Goal: Use online tool/utility

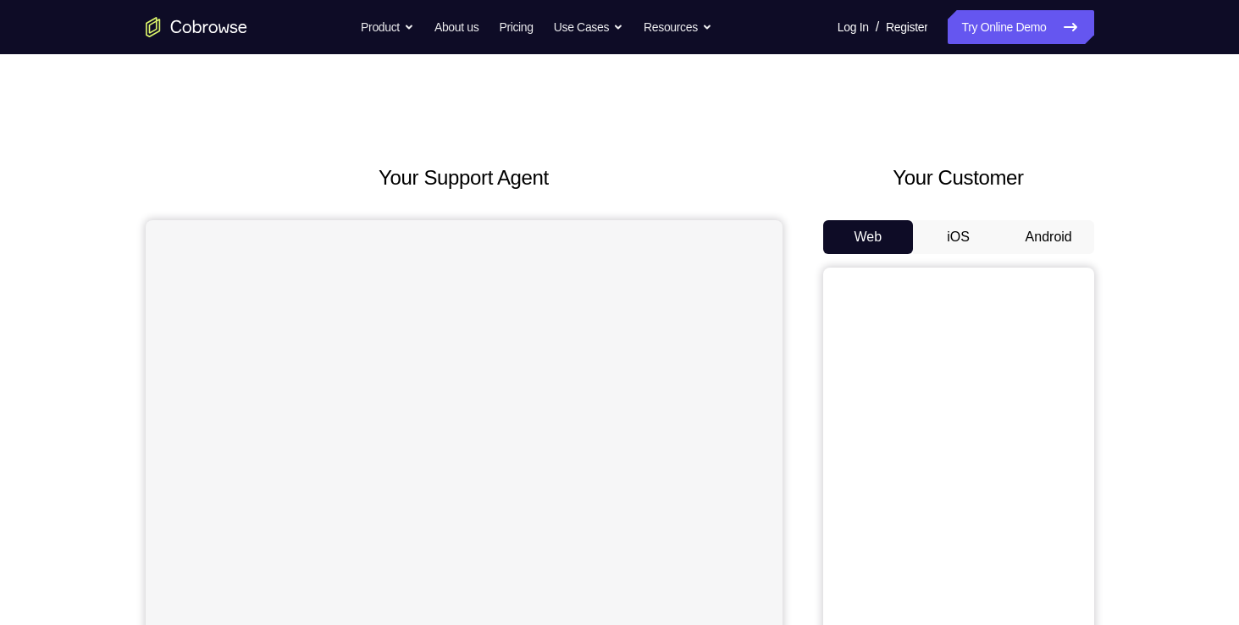
click at [947, 224] on button "iOS" at bounding box center [958, 237] width 91 height 34
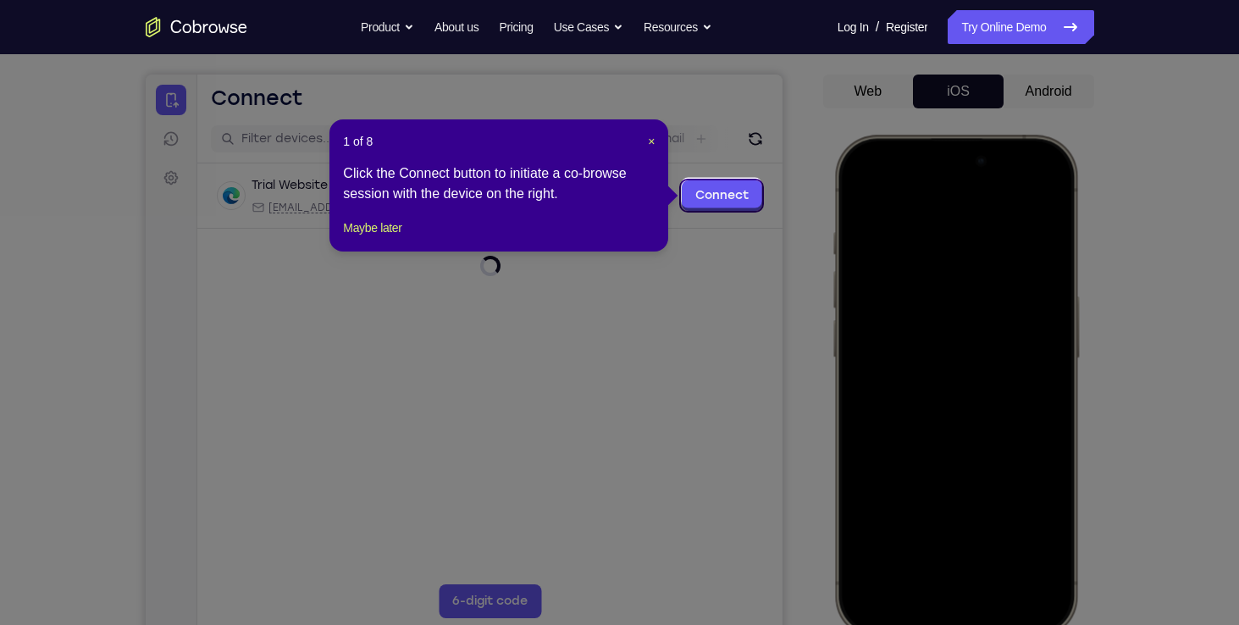
scroll to position [148, 0]
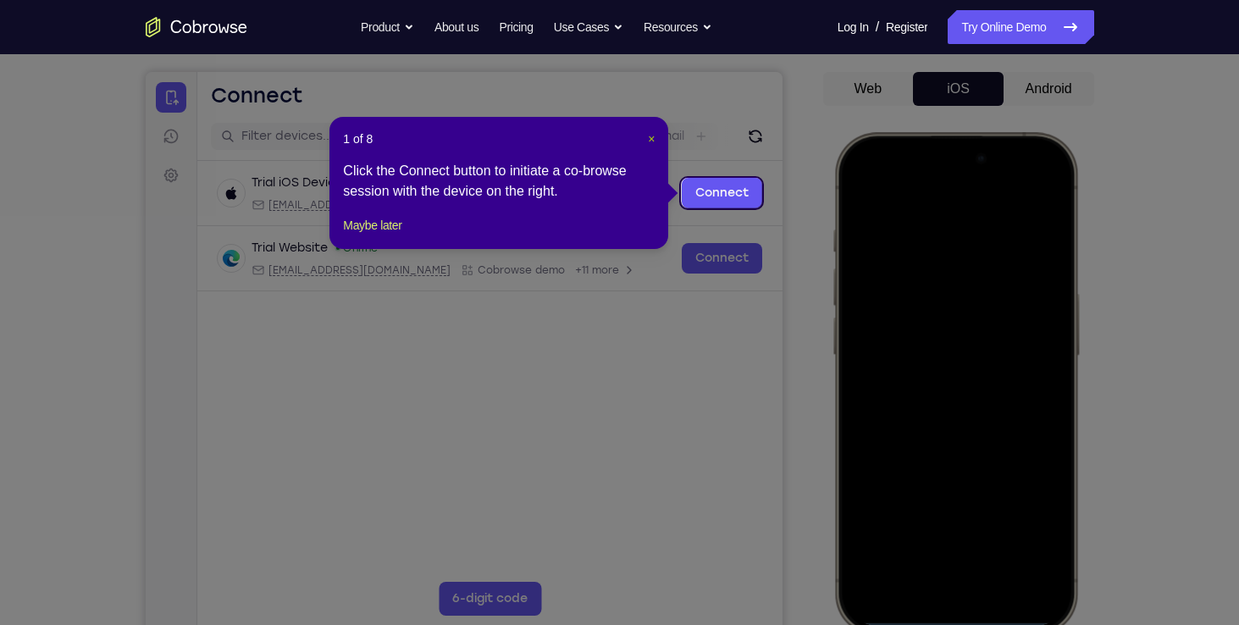
drag, startPoint x: 654, startPoint y: 134, endPoint x: 624, endPoint y: 88, distance: 55.0
click at [654, 134] on span "×" at bounding box center [651, 139] width 7 height 14
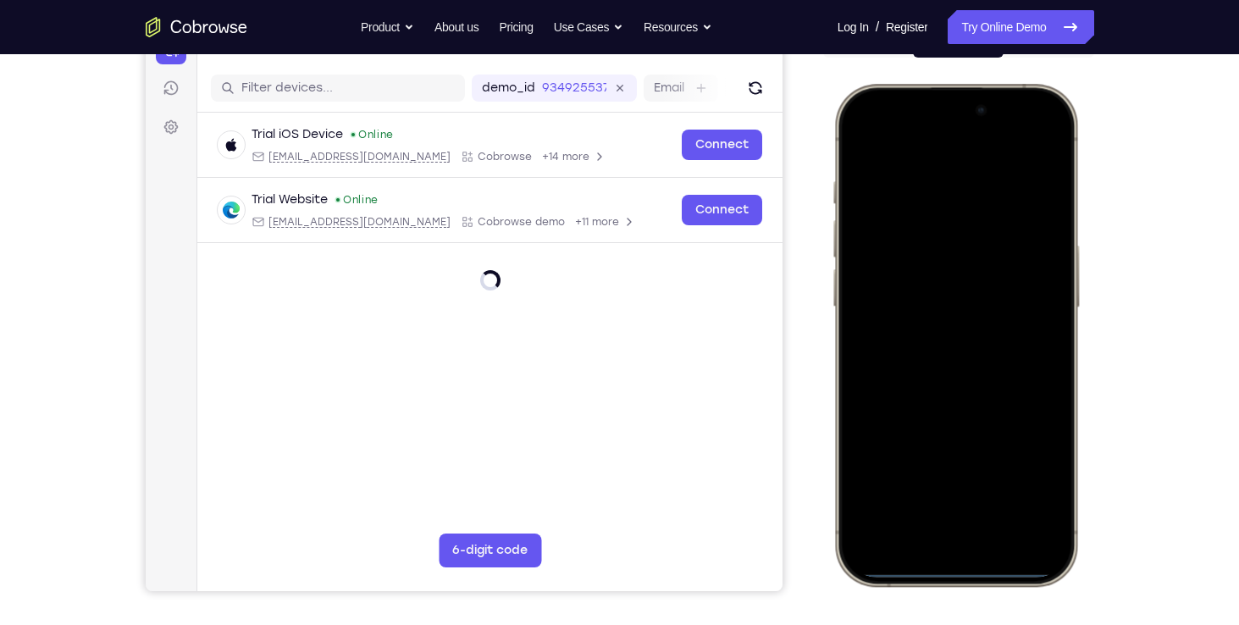
scroll to position [196, 0]
drag, startPoint x: 887, startPoint y: 104, endPoint x: 917, endPoint y: 308, distance: 205.5
click at [917, 308] on div at bounding box center [955, 336] width 223 height 484
drag, startPoint x: 950, startPoint y: 260, endPoint x: 990, endPoint y: 494, distance: 237.2
click at [990, 494] on div at bounding box center [955, 336] width 223 height 484
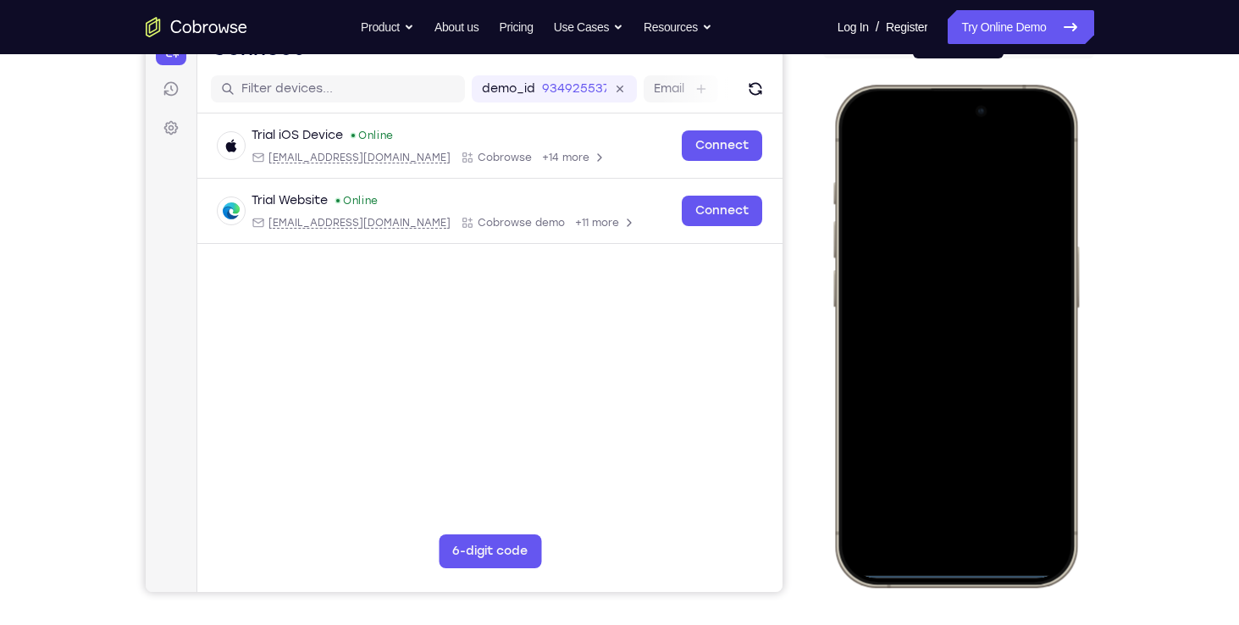
click at [1016, 147] on div at bounding box center [955, 336] width 223 height 484
click at [923, 230] on div at bounding box center [955, 336] width 223 height 484
click at [945, 521] on div at bounding box center [955, 336] width 223 height 484
click at [937, 165] on div at bounding box center [955, 336] width 223 height 484
click at [934, 364] on div at bounding box center [955, 336] width 223 height 484
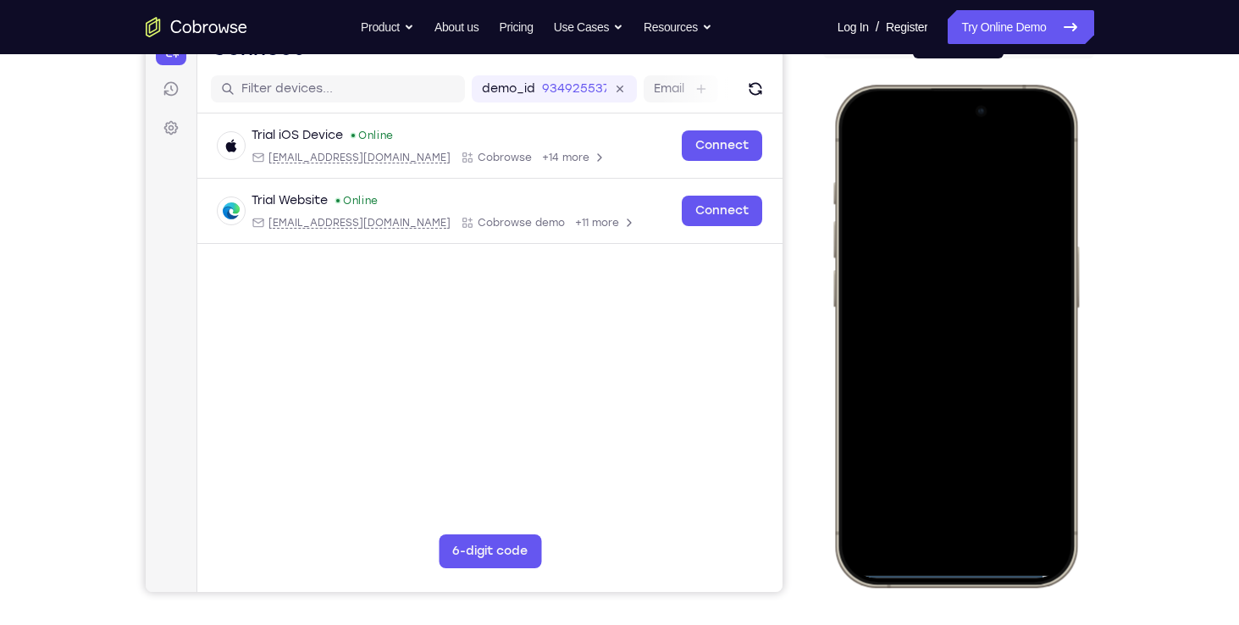
click at [920, 282] on div at bounding box center [955, 336] width 223 height 484
click at [955, 296] on div at bounding box center [955, 336] width 223 height 484
click at [945, 319] on div at bounding box center [955, 336] width 223 height 484
click at [1022, 311] on div at bounding box center [955, 336] width 223 height 484
click at [926, 310] on div at bounding box center [955, 336] width 223 height 484
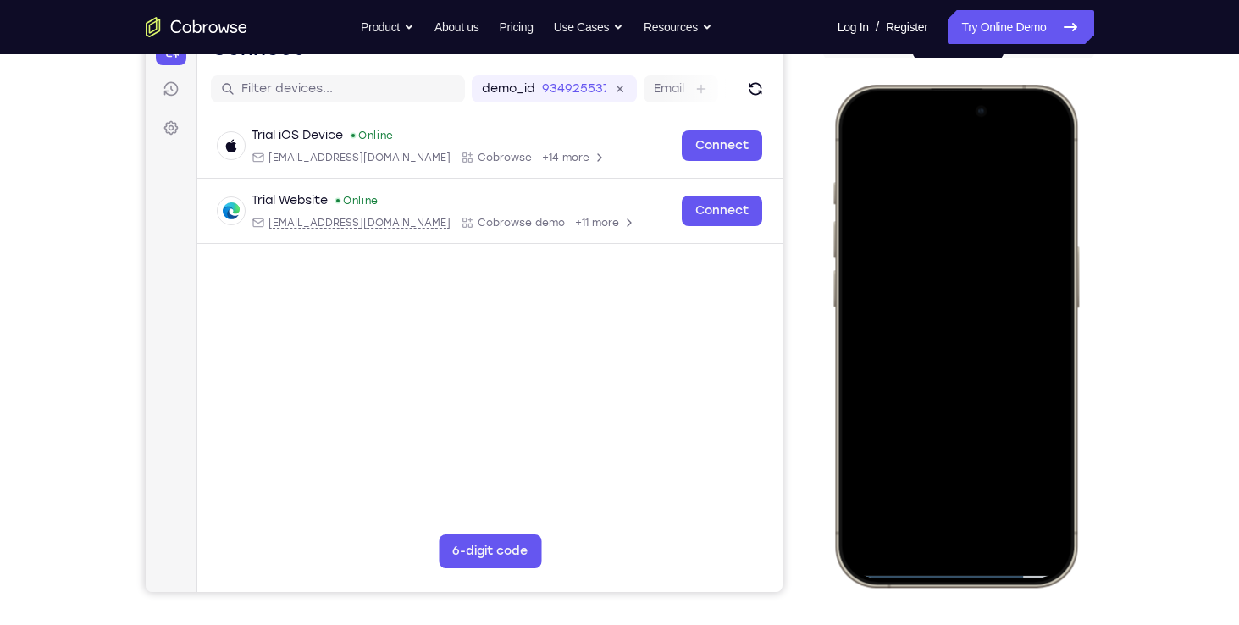
click at [918, 374] on div at bounding box center [955, 336] width 223 height 484
click at [957, 285] on div at bounding box center [955, 336] width 223 height 484
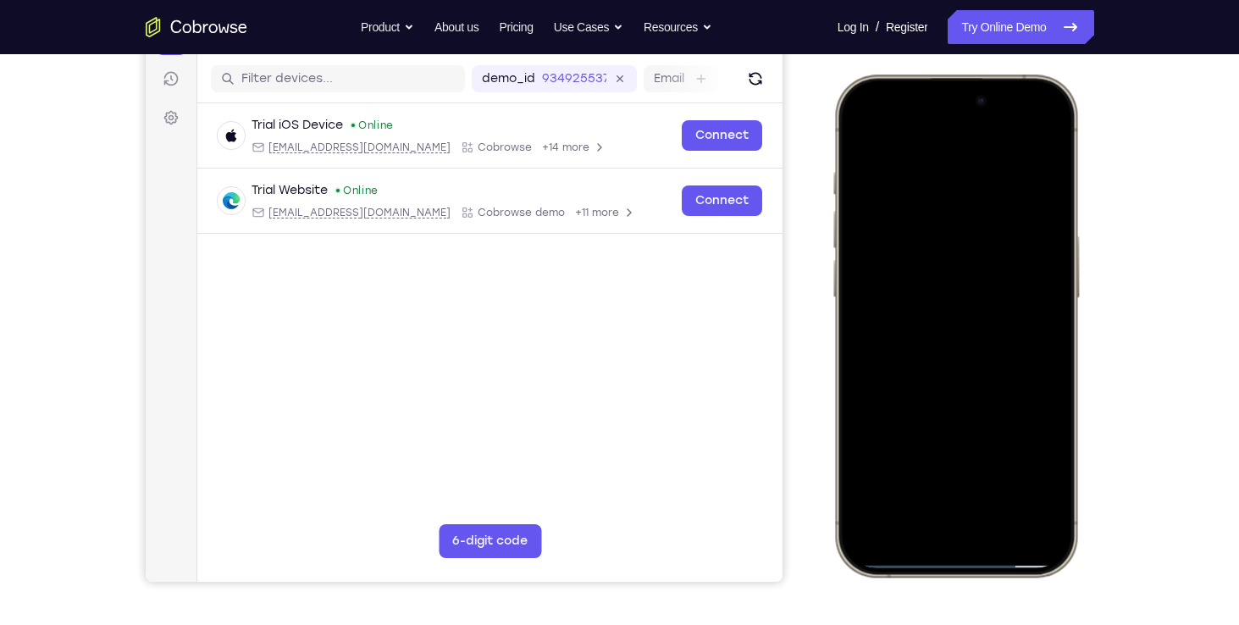
click at [1047, 129] on div at bounding box center [955, 326] width 223 height 484
click at [862, 125] on div at bounding box center [955, 326] width 223 height 484
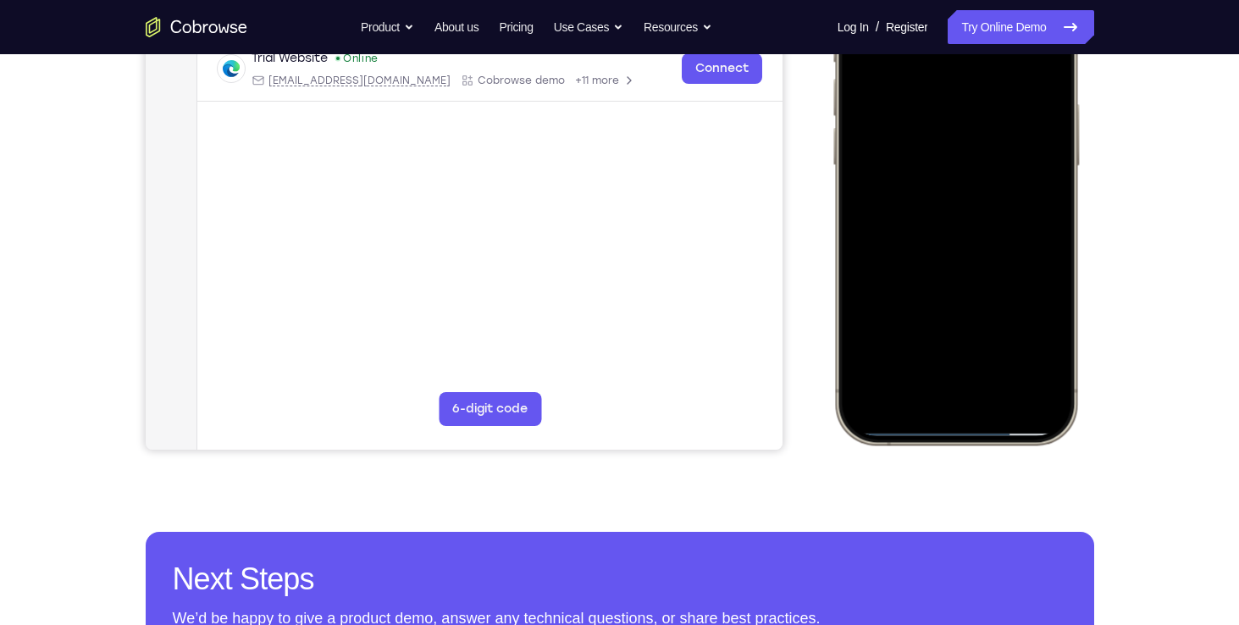
scroll to position [341, 0]
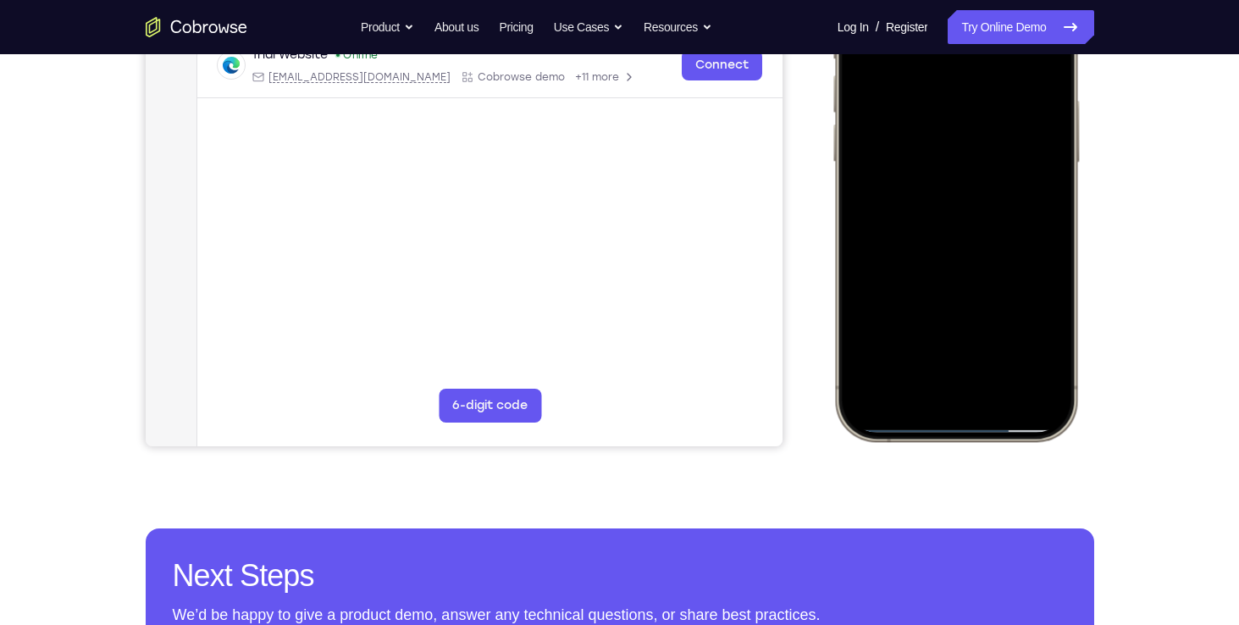
click at [1001, 345] on div at bounding box center [955, 190] width 223 height 484
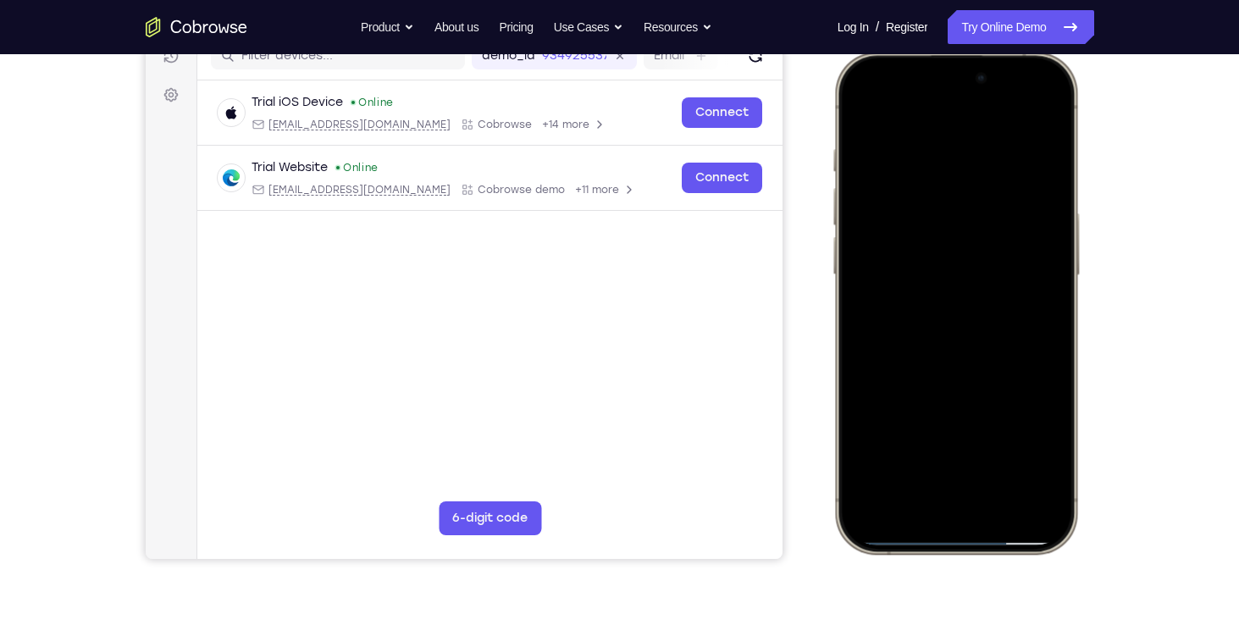
scroll to position [226, 0]
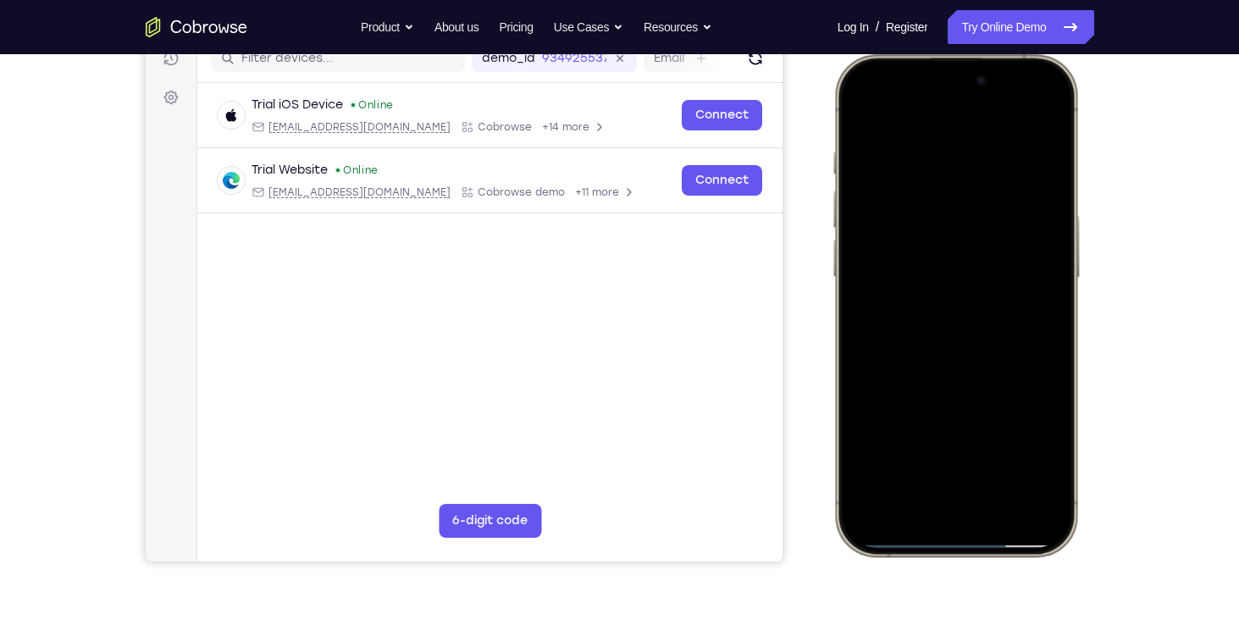
click at [866, 113] on div at bounding box center [955, 306] width 223 height 484
click at [1053, 113] on div at bounding box center [955, 306] width 223 height 484
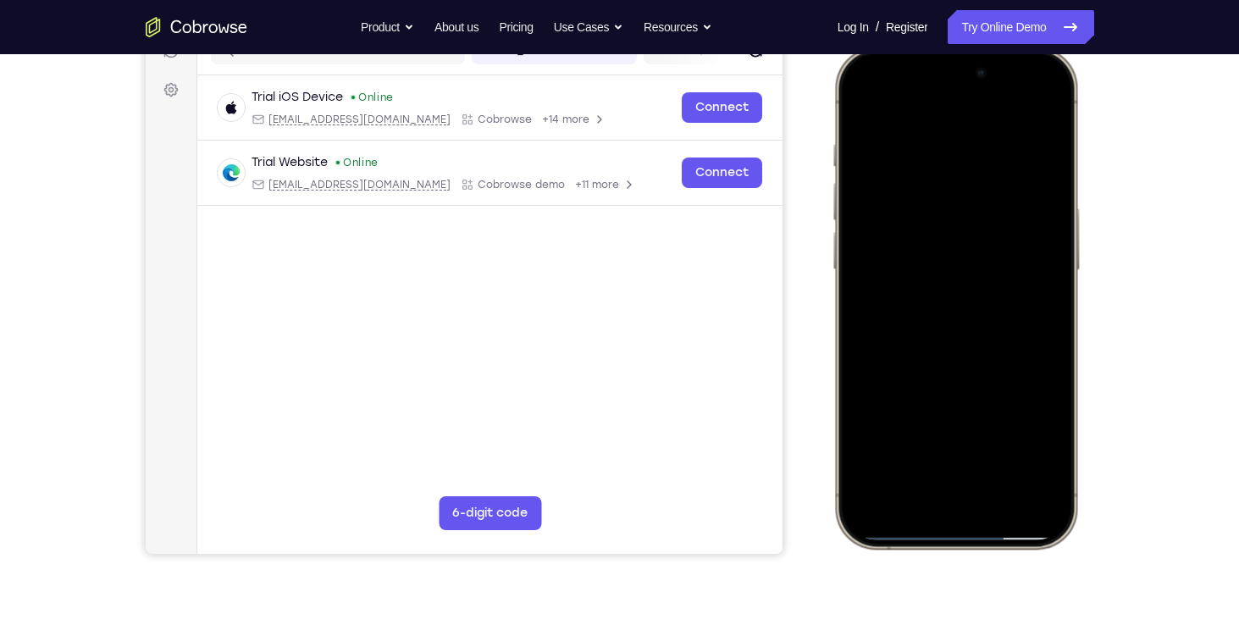
scroll to position [255, 0]
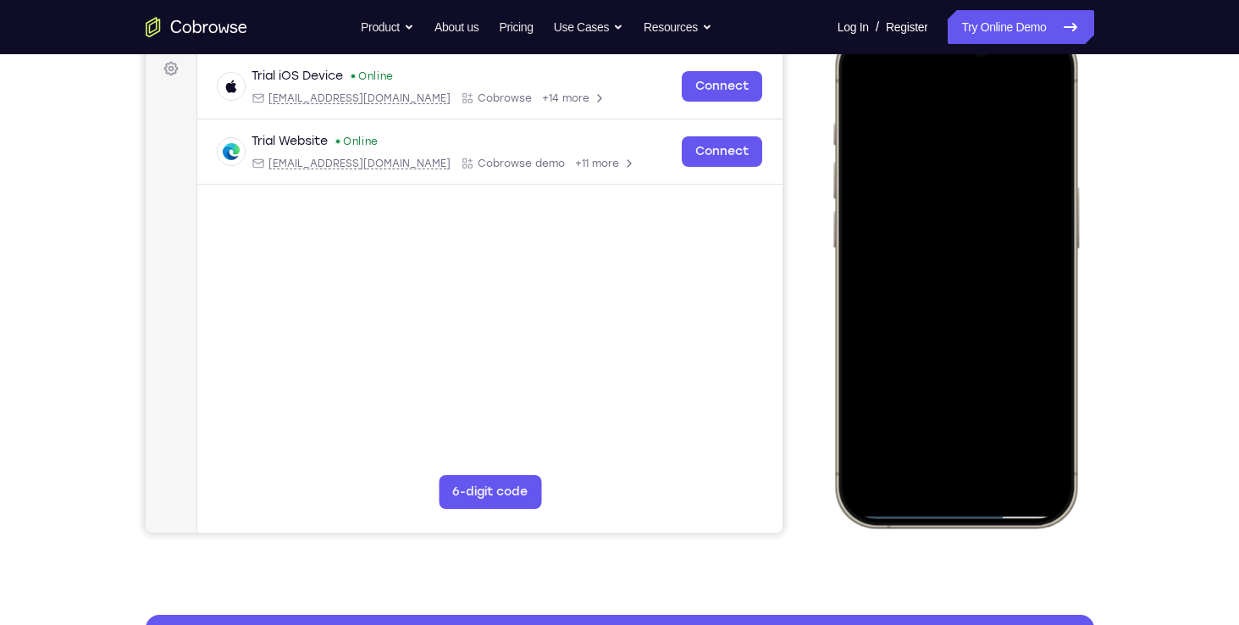
click at [878, 244] on div at bounding box center [955, 277] width 223 height 484
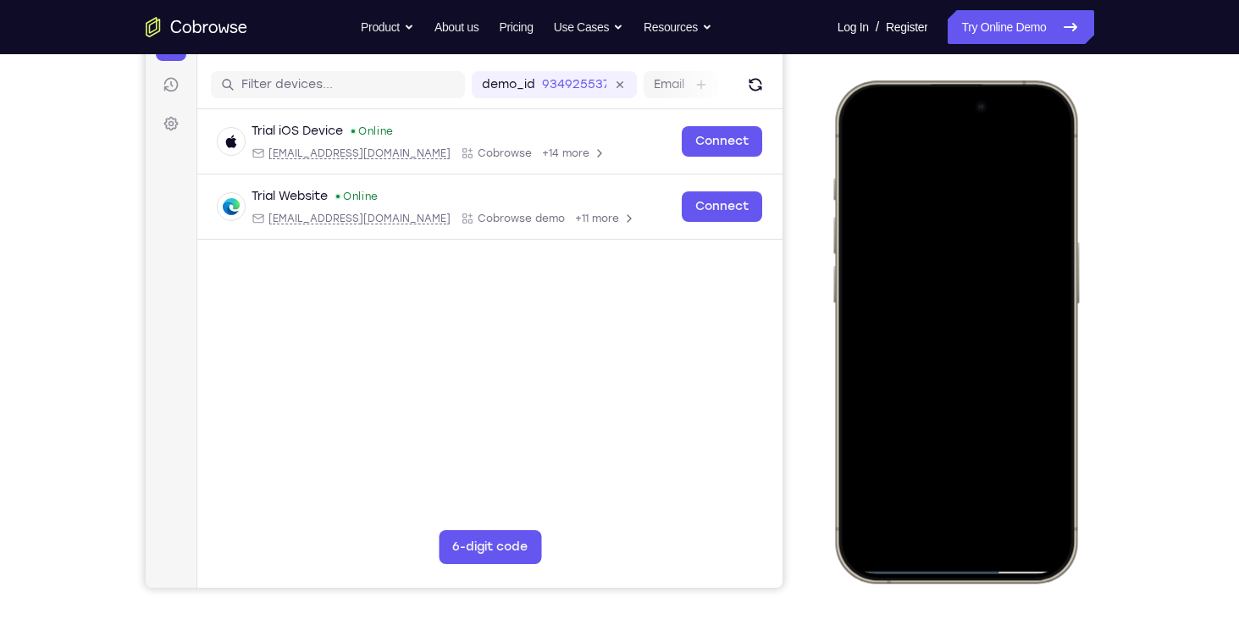
click at [1032, 144] on div at bounding box center [955, 332] width 223 height 484
click at [858, 134] on div at bounding box center [955, 332] width 223 height 484
click at [926, 175] on div at bounding box center [955, 332] width 223 height 484
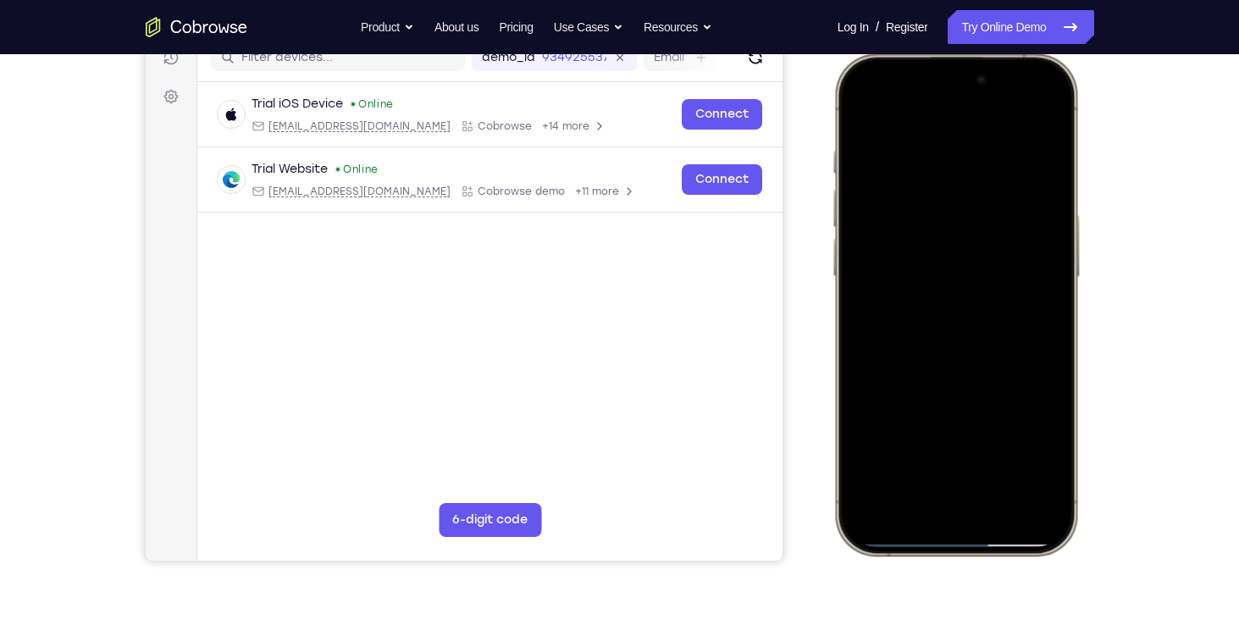
scroll to position [239, 0]
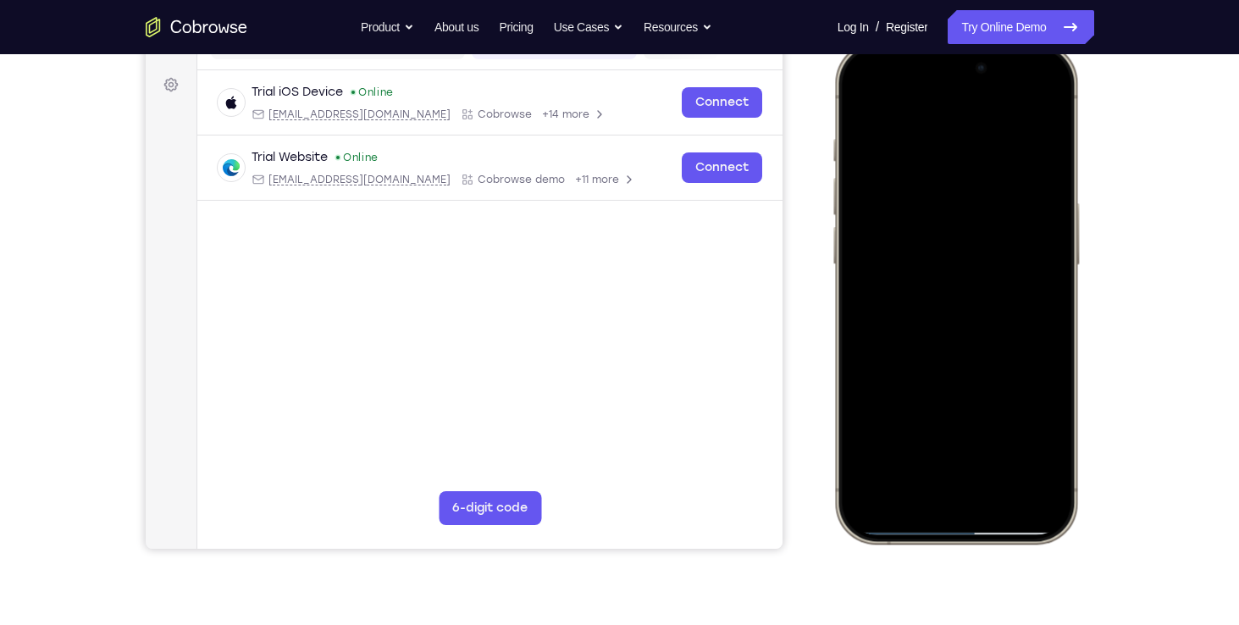
click at [1037, 111] on div at bounding box center [955, 293] width 223 height 484
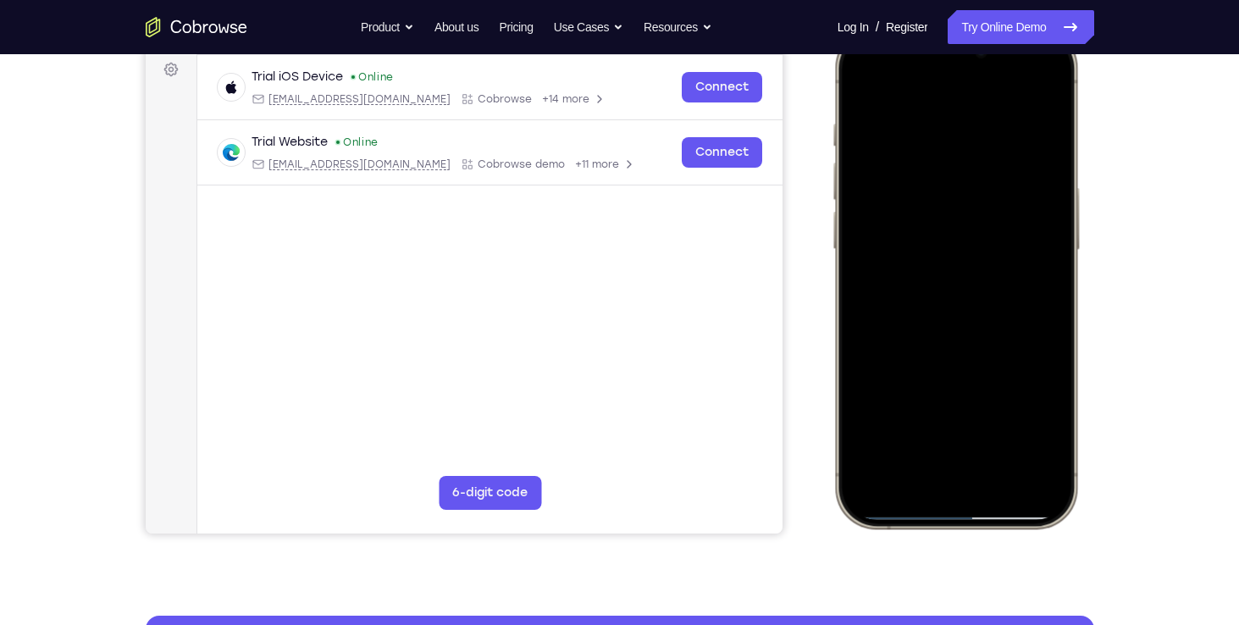
scroll to position [258, 0]
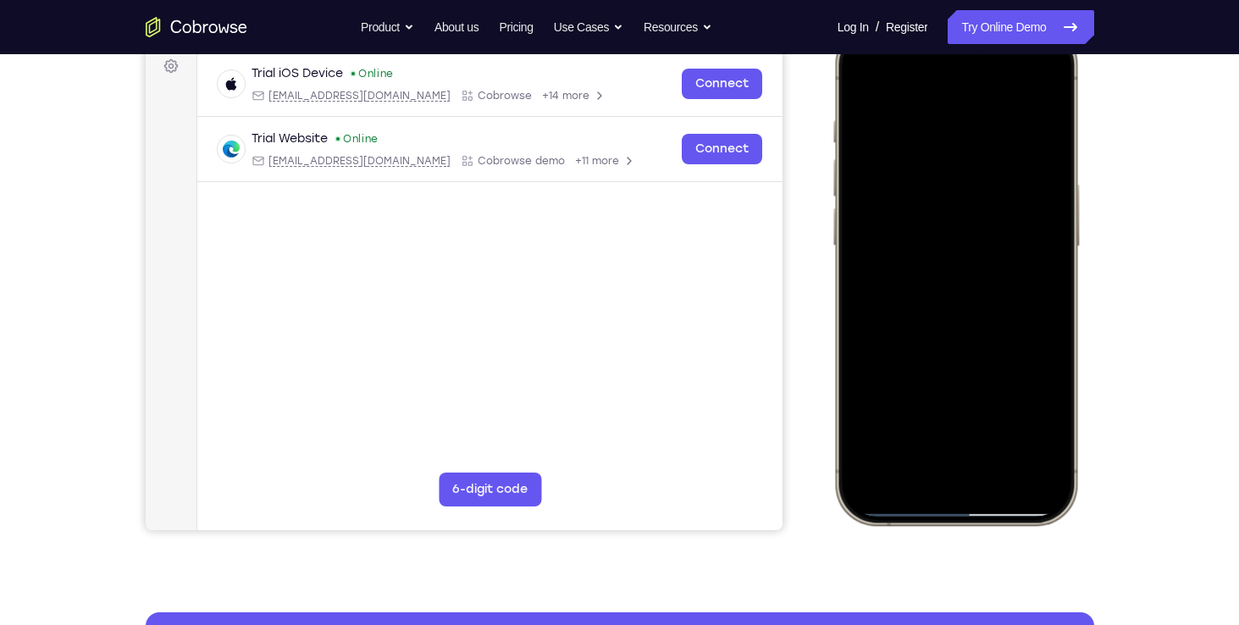
click at [997, 422] on div at bounding box center [955, 274] width 223 height 484
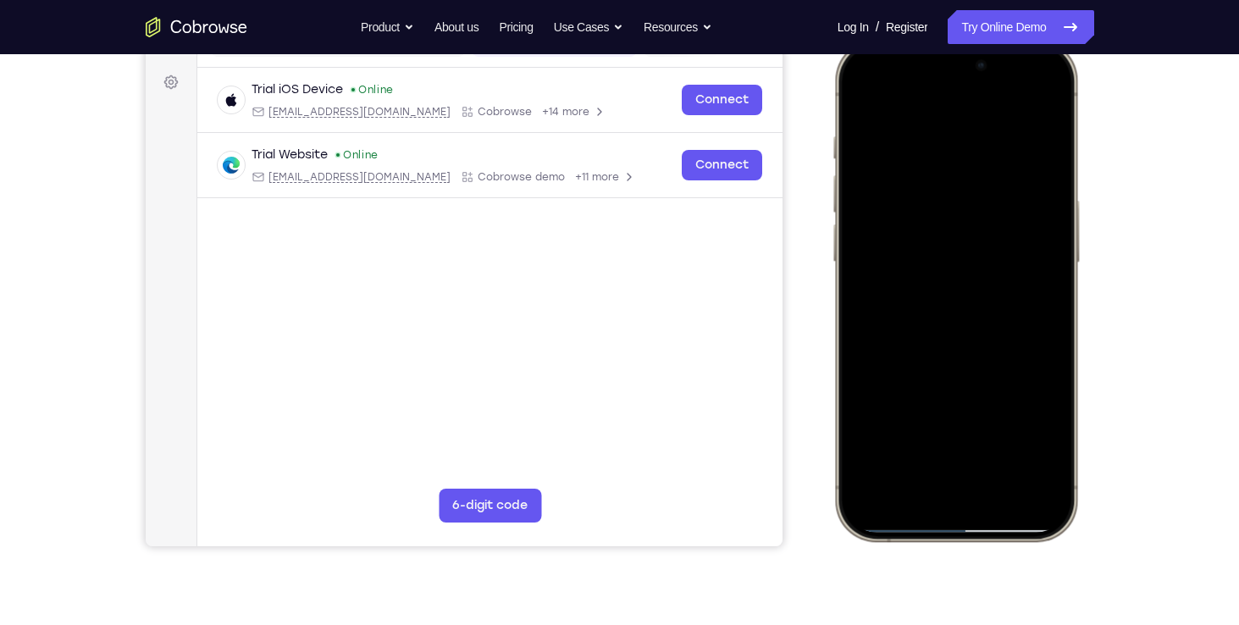
click at [864, 94] on div at bounding box center [955, 290] width 223 height 484
click at [865, 284] on div at bounding box center [955, 290] width 223 height 484
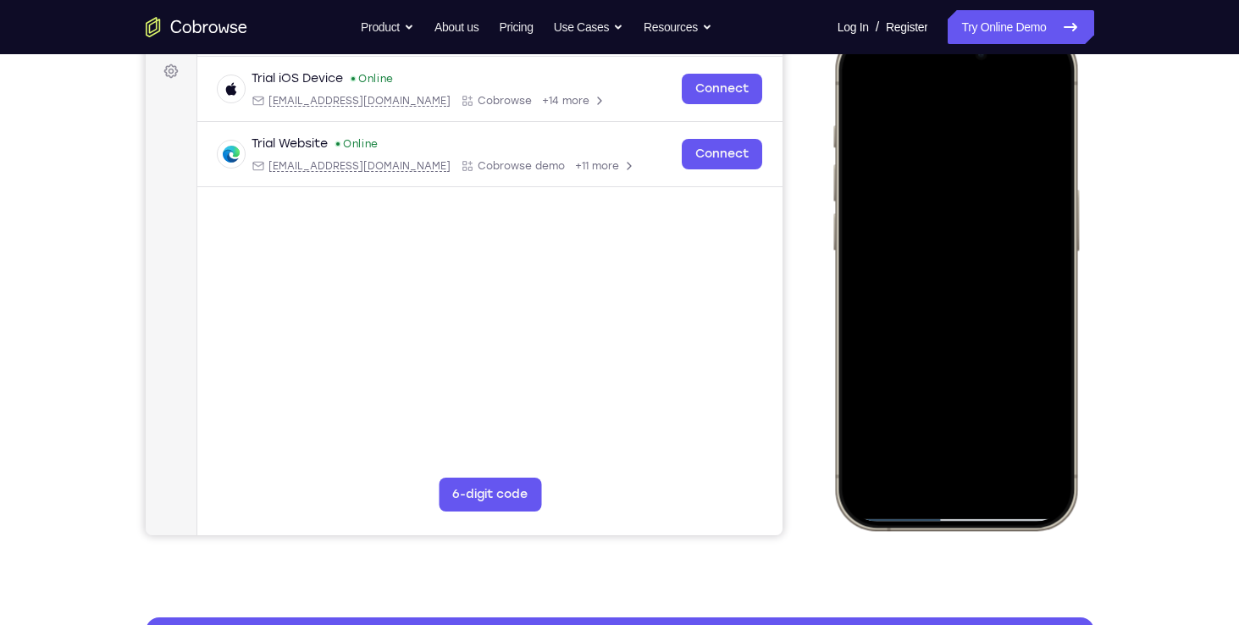
scroll to position [254, 0]
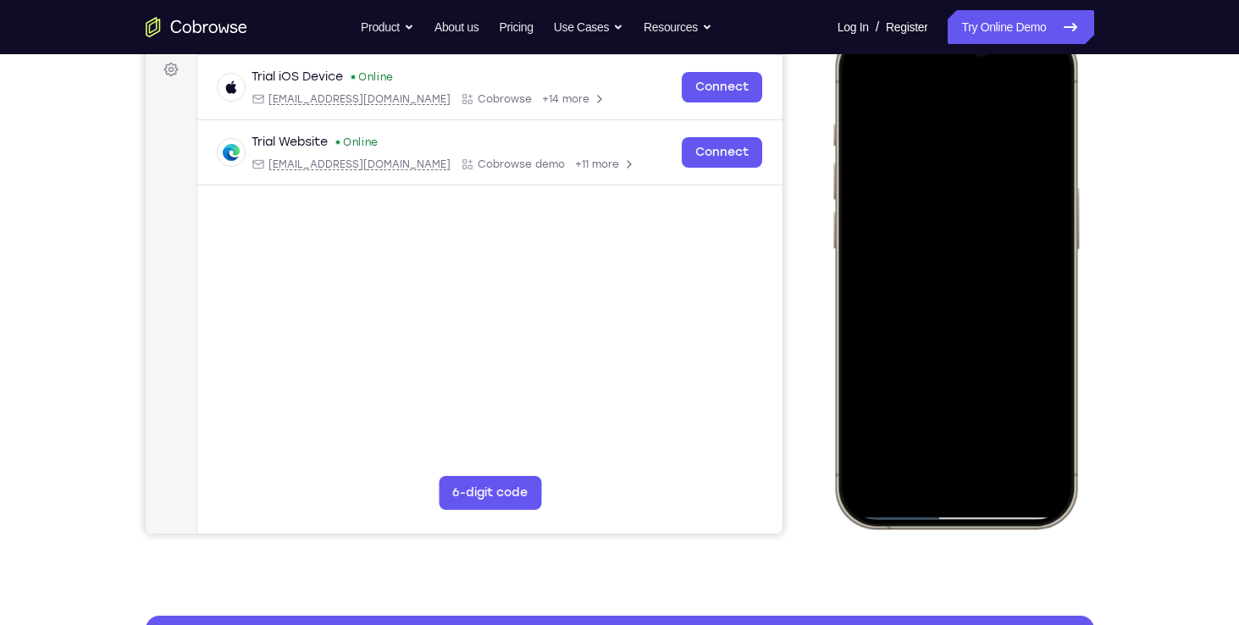
click at [998, 427] on div at bounding box center [955, 278] width 223 height 484
click at [929, 242] on div at bounding box center [955, 278] width 223 height 484
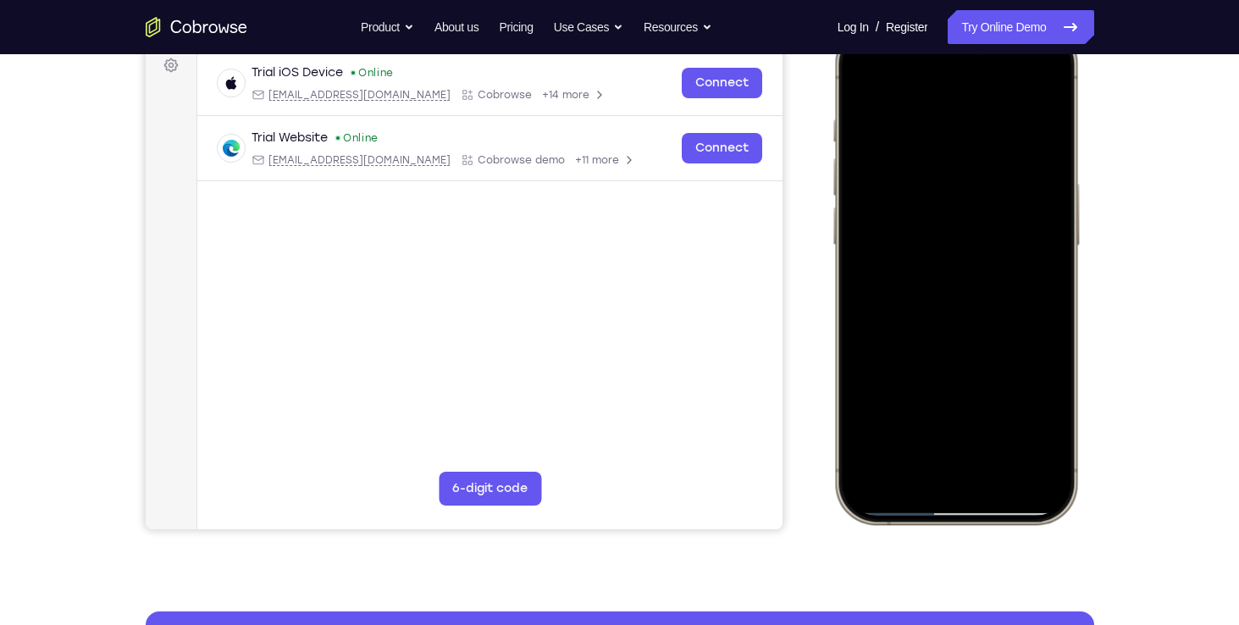
click at [870, 85] on div at bounding box center [955, 273] width 223 height 484
click at [867, 80] on div at bounding box center [955, 273] width 223 height 484
click at [868, 426] on div at bounding box center [955, 273] width 223 height 484
click at [1037, 458] on div at bounding box center [955, 273] width 223 height 484
click at [939, 113] on div at bounding box center [955, 273] width 223 height 484
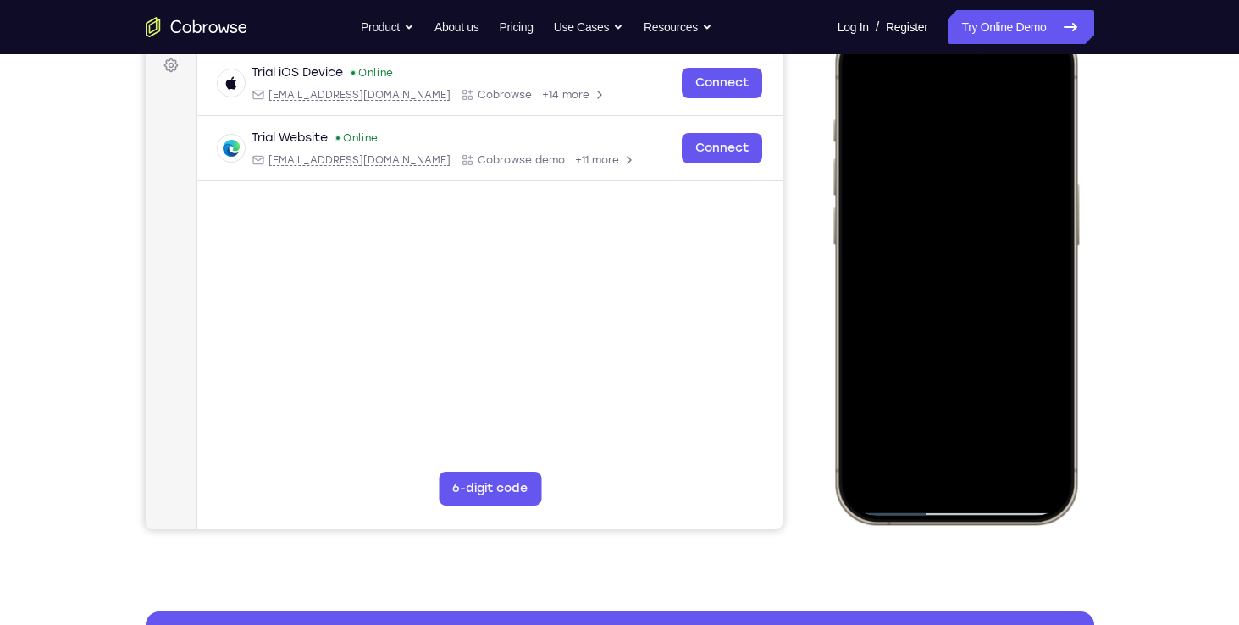
click at [936, 119] on div at bounding box center [955, 273] width 223 height 484
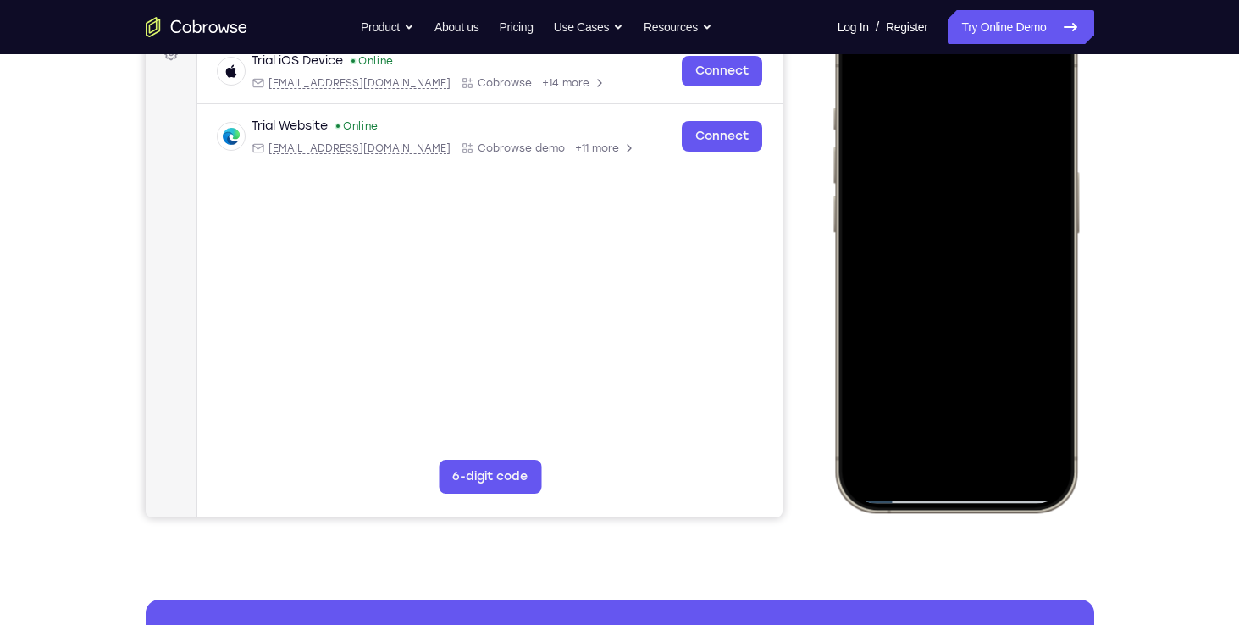
scroll to position [270, 0]
click at [1008, 409] on div at bounding box center [955, 261] width 223 height 484
click at [1027, 68] on div at bounding box center [955, 261] width 223 height 484
click at [881, 416] on div at bounding box center [955, 261] width 223 height 484
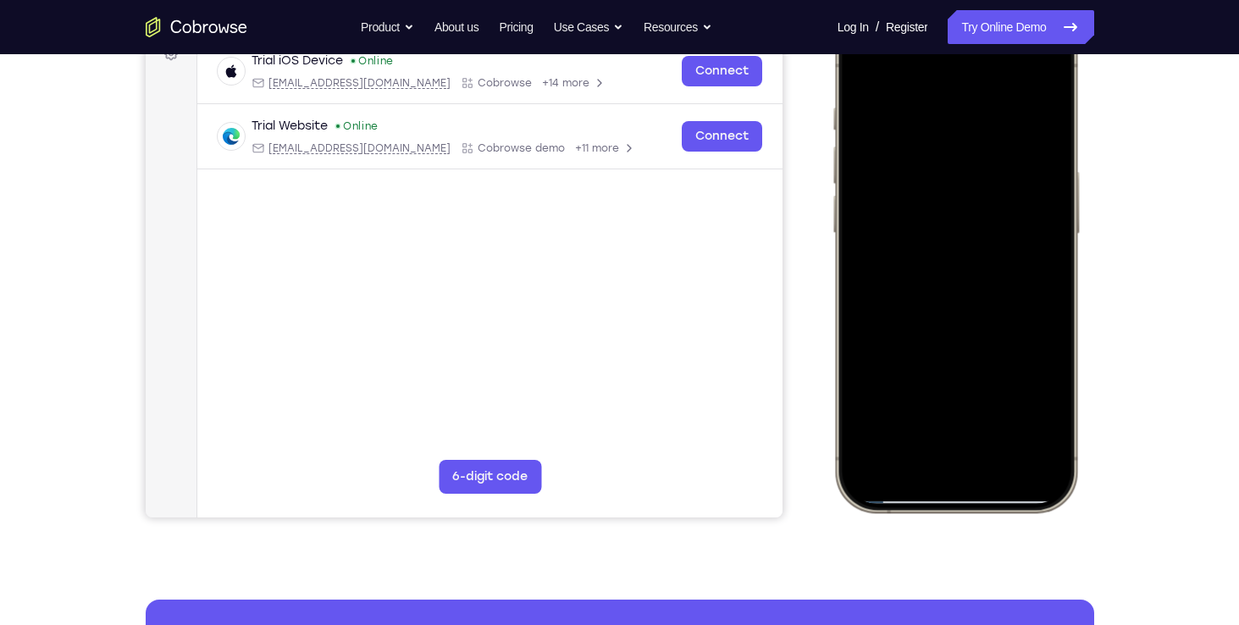
click at [881, 416] on div at bounding box center [955, 261] width 223 height 484
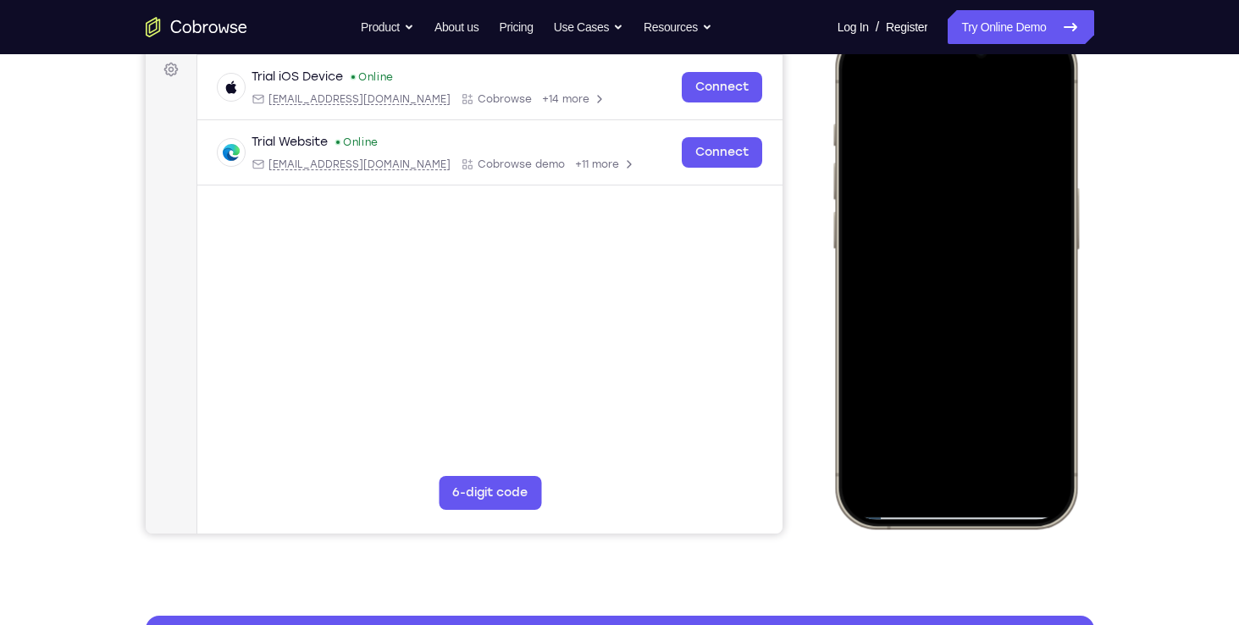
click at [850, 433] on div at bounding box center [955, 278] width 223 height 484
click at [873, 430] on div at bounding box center [955, 278] width 223 height 484
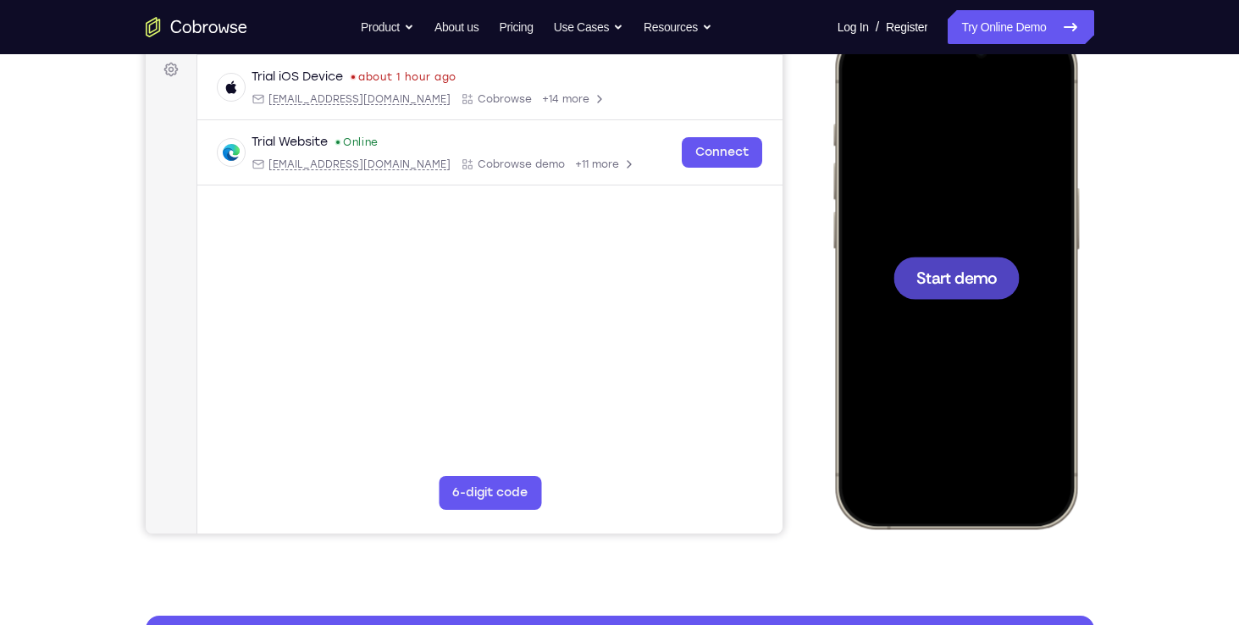
click at [916, 302] on div at bounding box center [955, 278] width 223 height 484
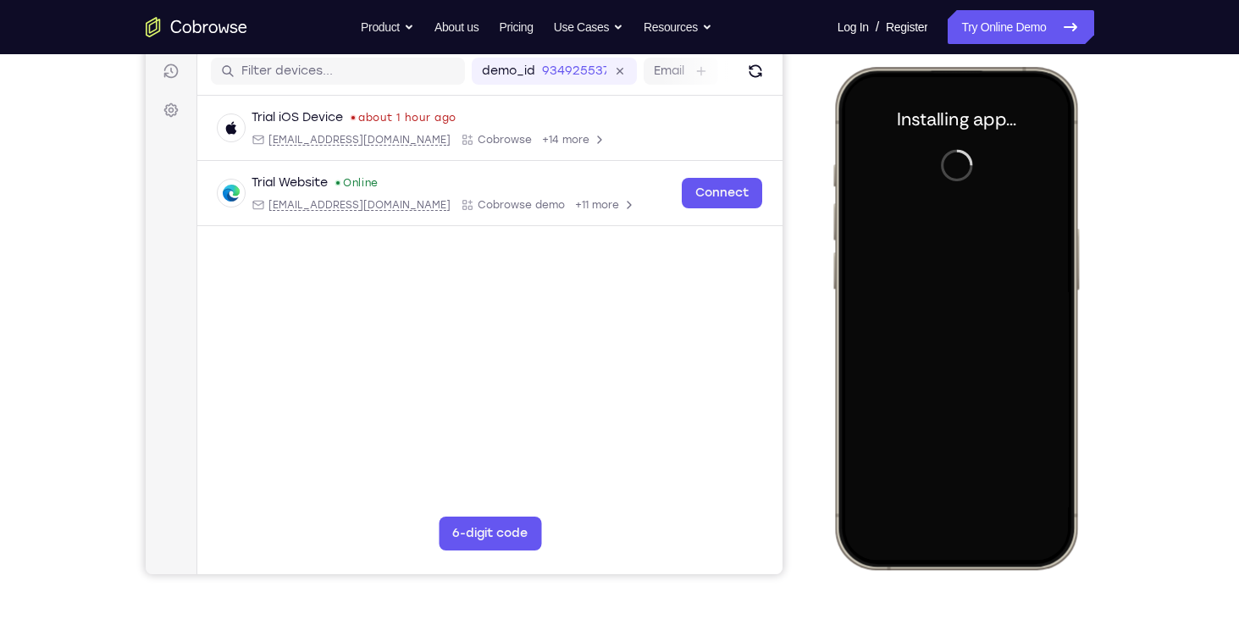
scroll to position [210, 0]
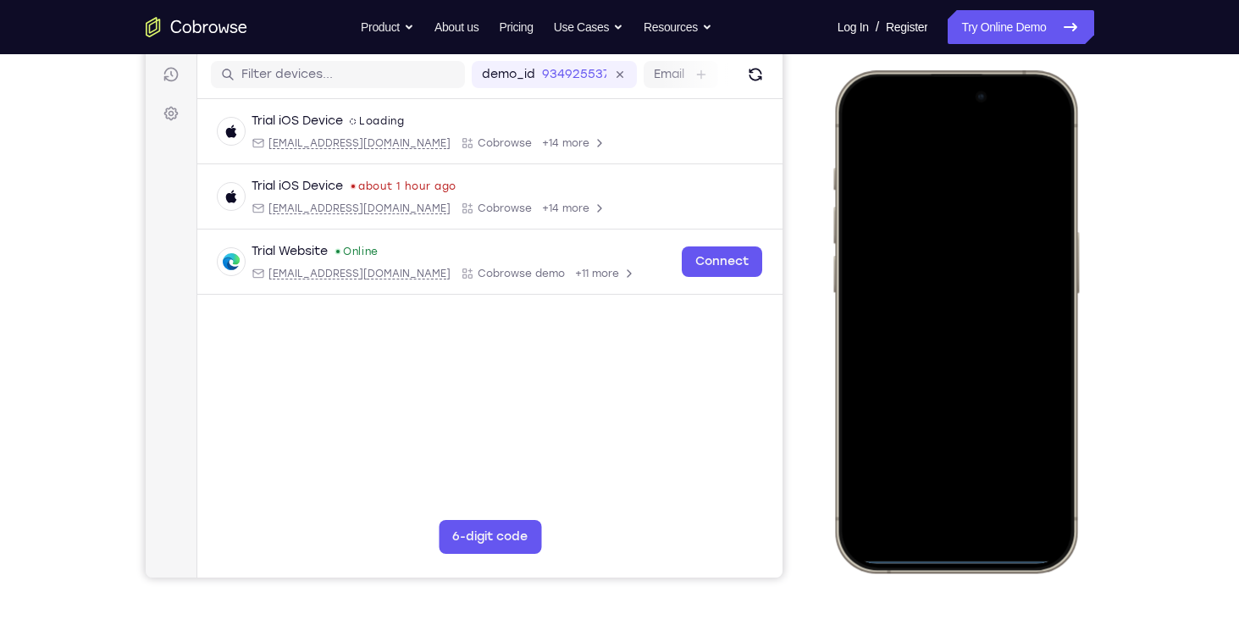
drag, startPoint x: 886, startPoint y: 87, endPoint x: 907, endPoint y: 447, distance: 360.7
click at [907, 447] on div at bounding box center [955, 322] width 223 height 484
drag, startPoint x: 945, startPoint y: 437, endPoint x: 955, endPoint y: 507, distance: 70.9
click at [955, 507] on div at bounding box center [955, 322] width 223 height 484
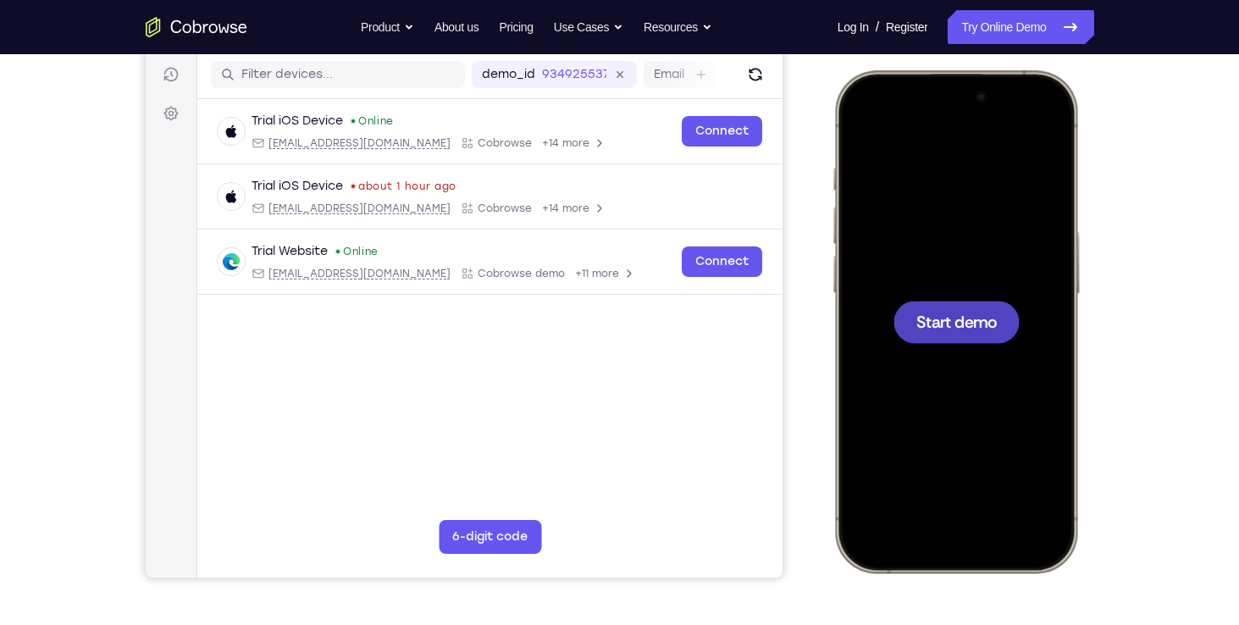
click at [955, 507] on div at bounding box center [955, 322] width 223 height 484
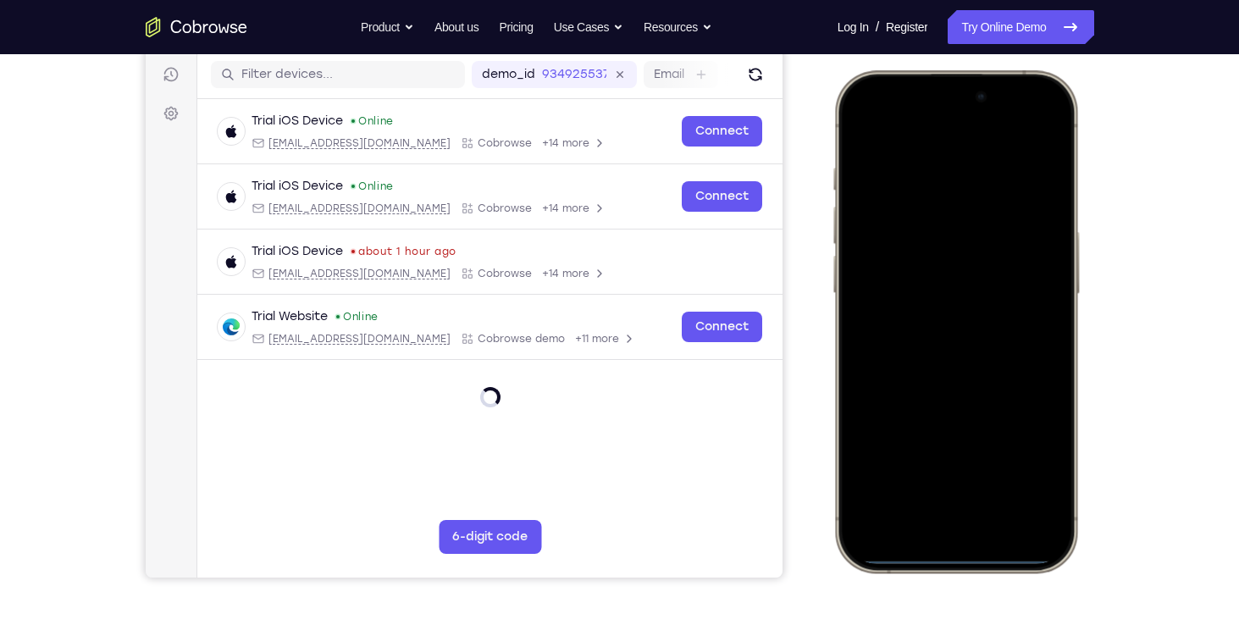
drag, startPoint x: 894, startPoint y: 91, endPoint x: 982, endPoint y: 419, distance: 339.5
click at [982, 419] on div at bounding box center [955, 322] width 223 height 484
drag, startPoint x: 880, startPoint y: 90, endPoint x: 926, endPoint y: 302, distance: 217.5
click at [926, 302] on div at bounding box center [955, 322] width 223 height 484
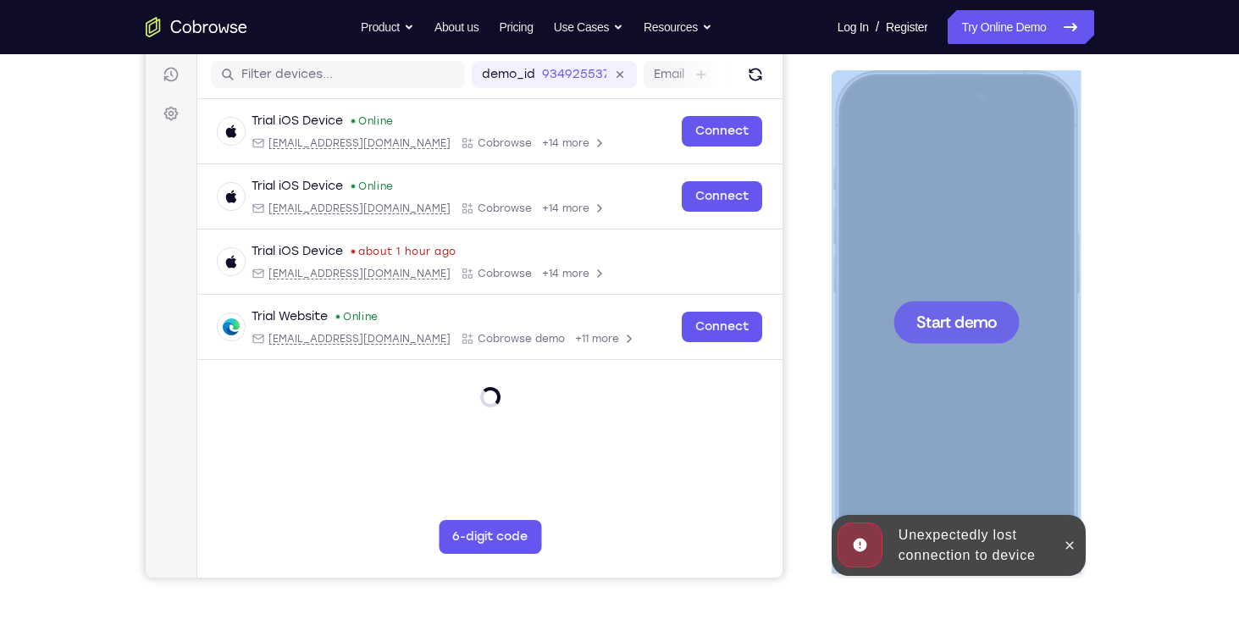
click at [907, 574] on div "Online web based iOS Simulators and Android Emulators. Run iPhone, iPad, Mobile…" at bounding box center [958, 324] width 254 height 508
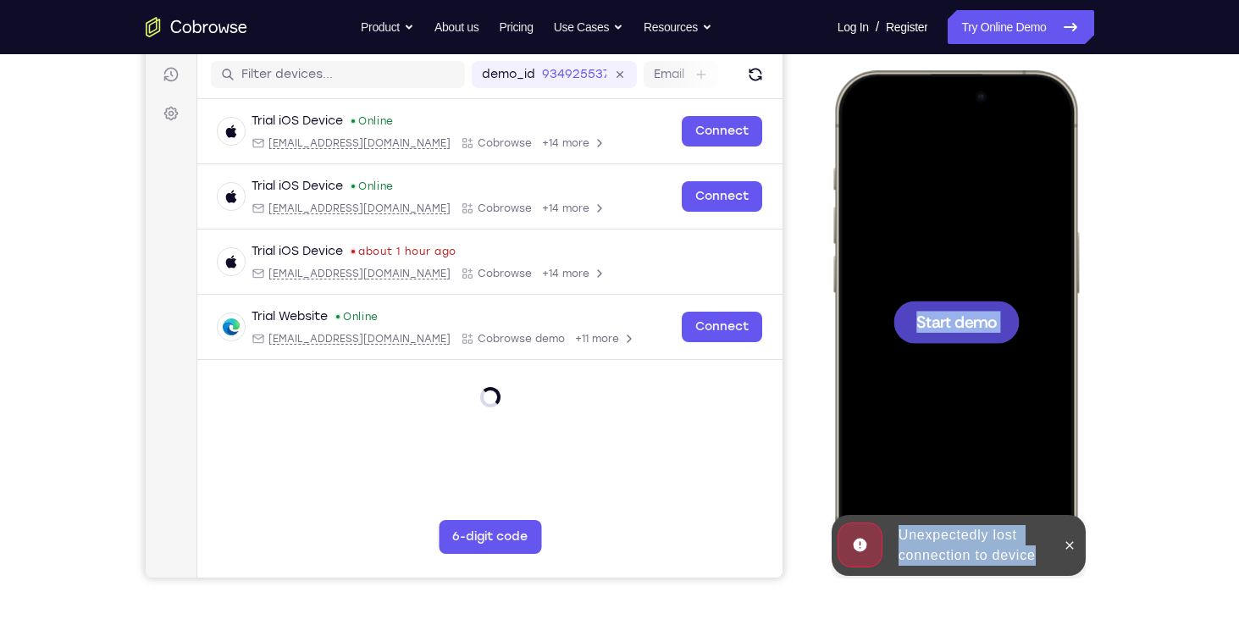
drag, startPoint x: 907, startPoint y: 574, endPoint x: 929, endPoint y: 384, distance: 191.2
click at [929, 384] on div at bounding box center [955, 322] width 223 height 484
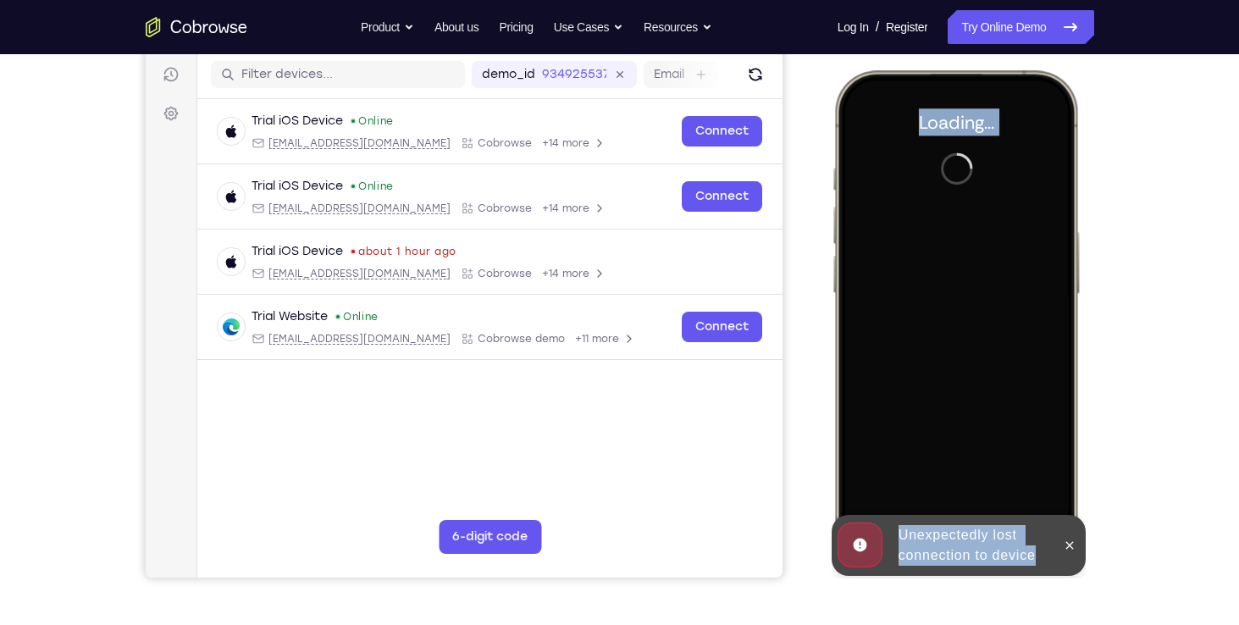
click at [873, 267] on div at bounding box center [955, 322] width 223 height 484
click at [1064, 541] on icon at bounding box center [1069, 546] width 14 height 14
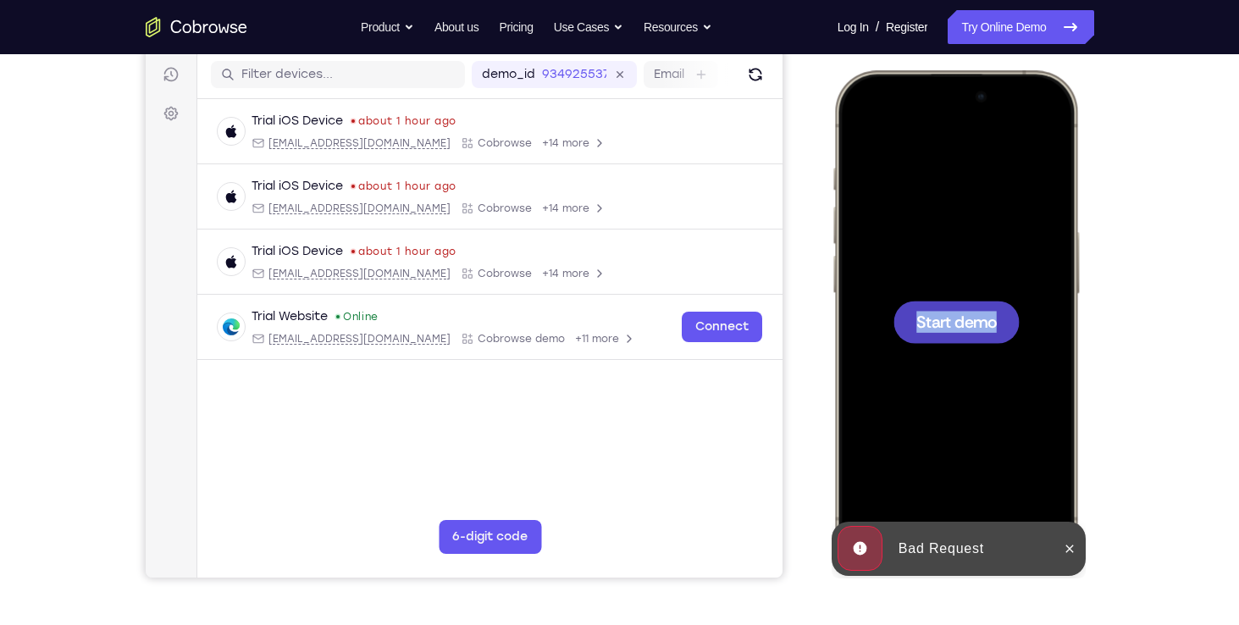
click at [917, 314] on span "Start demo" at bounding box center [956, 321] width 80 height 16
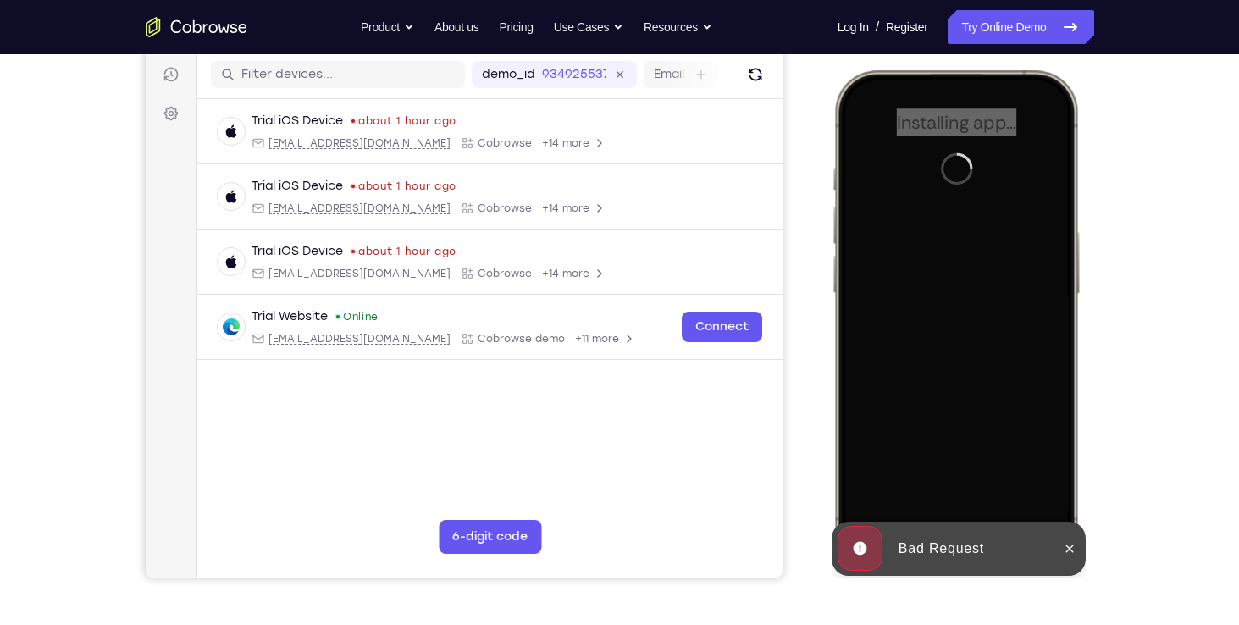
click at [807, 195] on div "Your Support Agent Your Customer Web iOS Android" at bounding box center [620, 266] width 949 height 626
click at [1113, 224] on div "Your Support Agent Your Customer Web iOS Android Next Steps We’d be happy to gi…" at bounding box center [620, 402] width 1084 height 1117
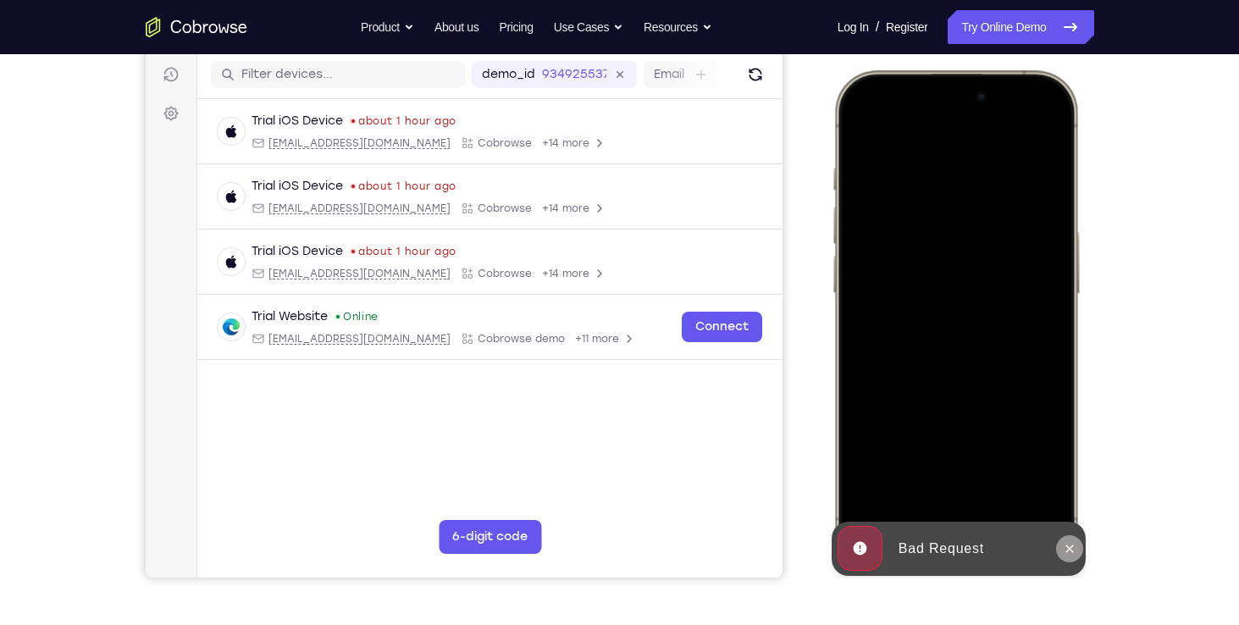
click at [1068, 547] on icon at bounding box center [1070, 549] width 8 height 8
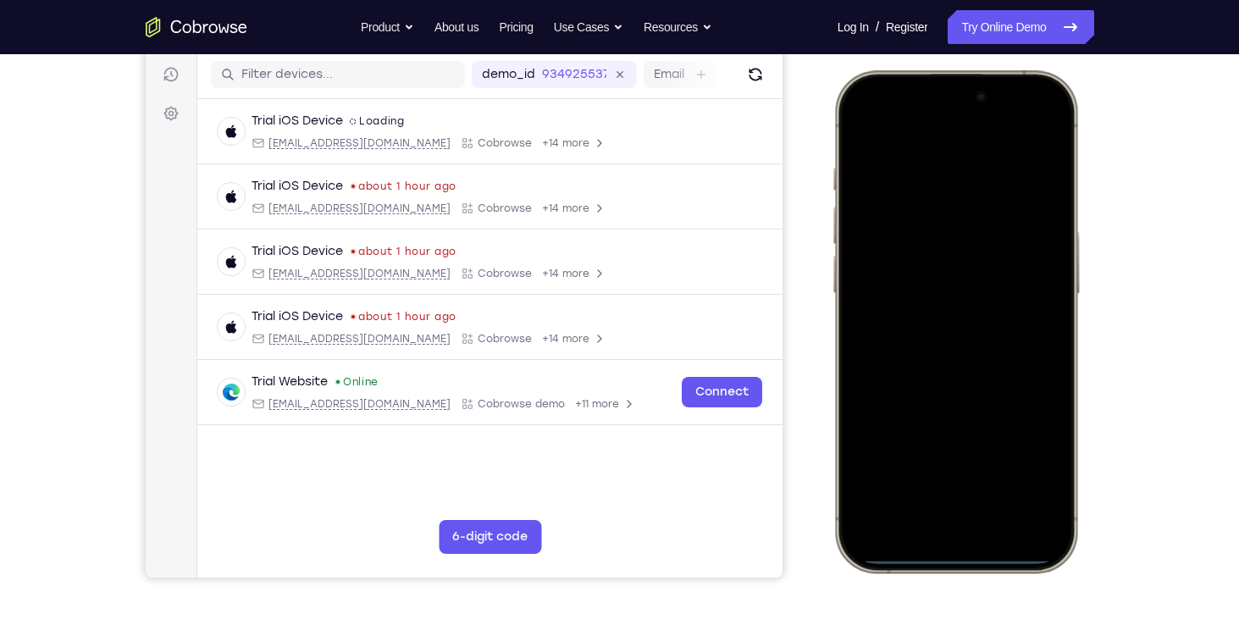
drag, startPoint x: 881, startPoint y: 97, endPoint x: 934, endPoint y: 429, distance: 335.5
click at [934, 429] on div at bounding box center [955, 322] width 223 height 484
drag, startPoint x: 956, startPoint y: 302, endPoint x: 1026, endPoint y: 622, distance: 327.1
click at [1026, 579] on html "Online web based iOS Simulators and Android Emulators. Run iPhone, iPad, Mobile…" at bounding box center [958, 324] width 254 height 508
click at [1029, 126] on div at bounding box center [955, 322] width 223 height 484
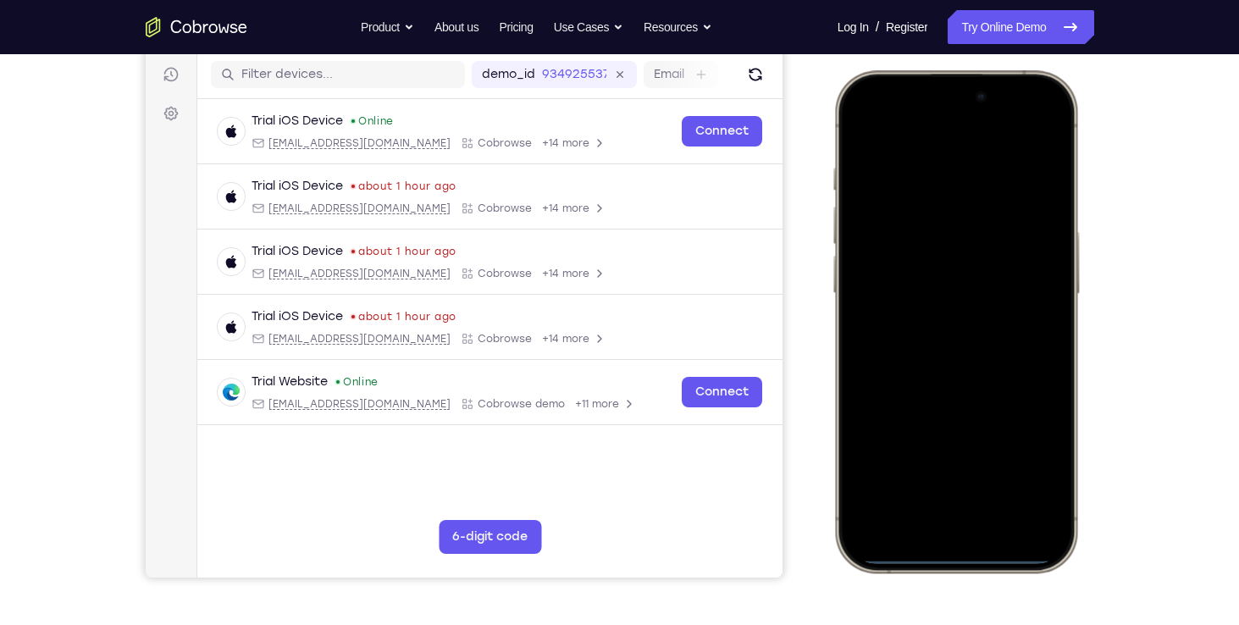
click at [934, 222] on div at bounding box center [955, 322] width 223 height 484
click at [933, 504] on div at bounding box center [955, 322] width 223 height 484
click at [918, 154] on div at bounding box center [955, 322] width 223 height 484
click at [934, 349] on div at bounding box center [955, 322] width 223 height 484
click at [919, 242] on div at bounding box center [955, 322] width 223 height 484
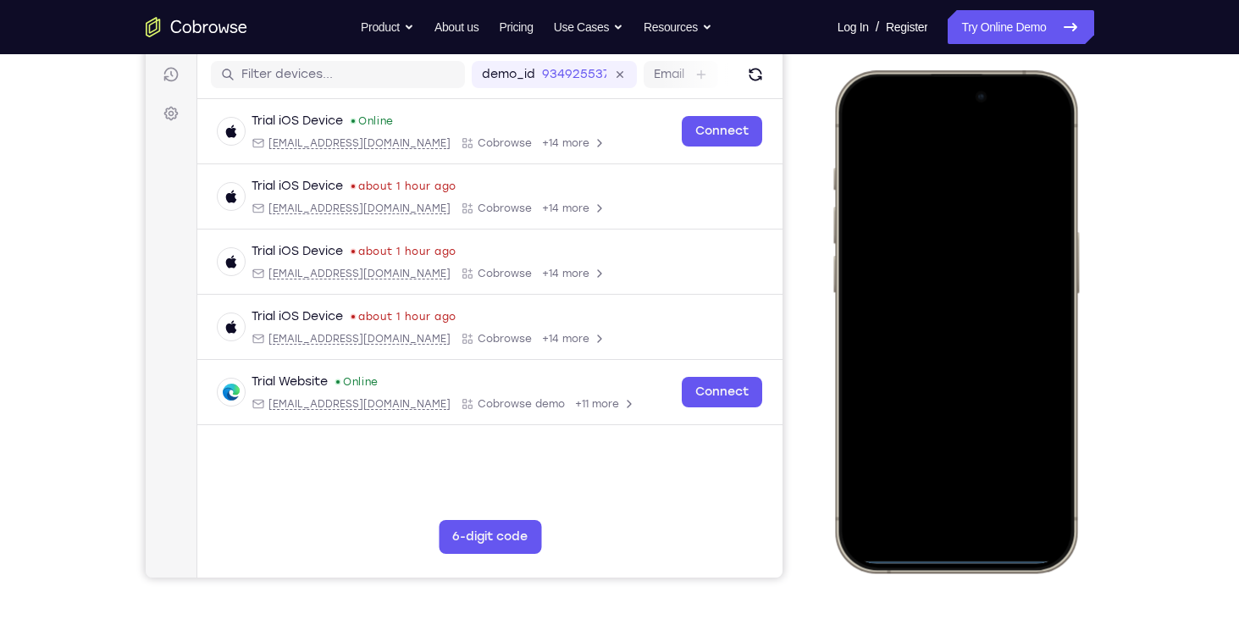
click at [908, 287] on div at bounding box center [955, 322] width 223 height 484
click at [1040, 295] on div at bounding box center [955, 322] width 223 height 484
click at [988, 329] on div at bounding box center [955, 322] width 223 height 484
click at [966, 402] on div at bounding box center [955, 322] width 223 height 484
click at [929, 168] on div at bounding box center [955, 322] width 223 height 484
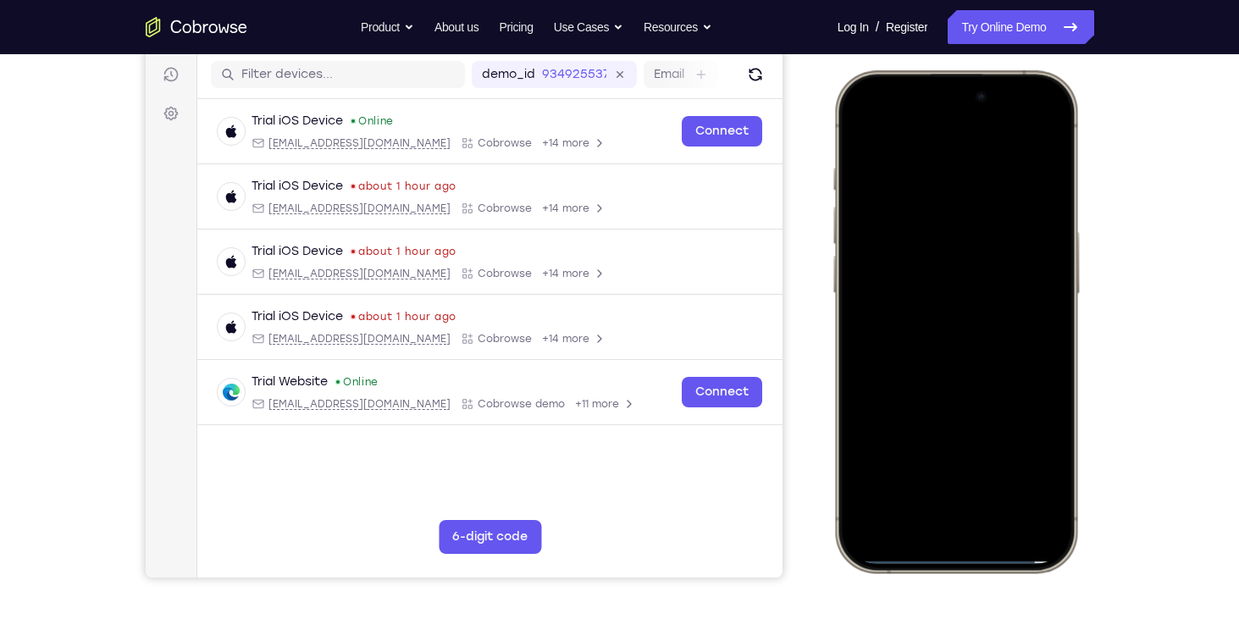
click at [1033, 137] on div at bounding box center [955, 322] width 223 height 484
click at [1001, 480] on div at bounding box center [955, 322] width 223 height 484
click at [860, 119] on div at bounding box center [955, 322] width 223 height 484
drag, startPoint x: 995, startPoint y: 164, endPoint x: 806, endPoint y: 180, distance: 189.7
click at [831, 180] on html "Online web based iOS Simulators and Android Emulators. Run iPhone, iPad, Mobile…" at bounding box center [958, 324] width 254 height 508
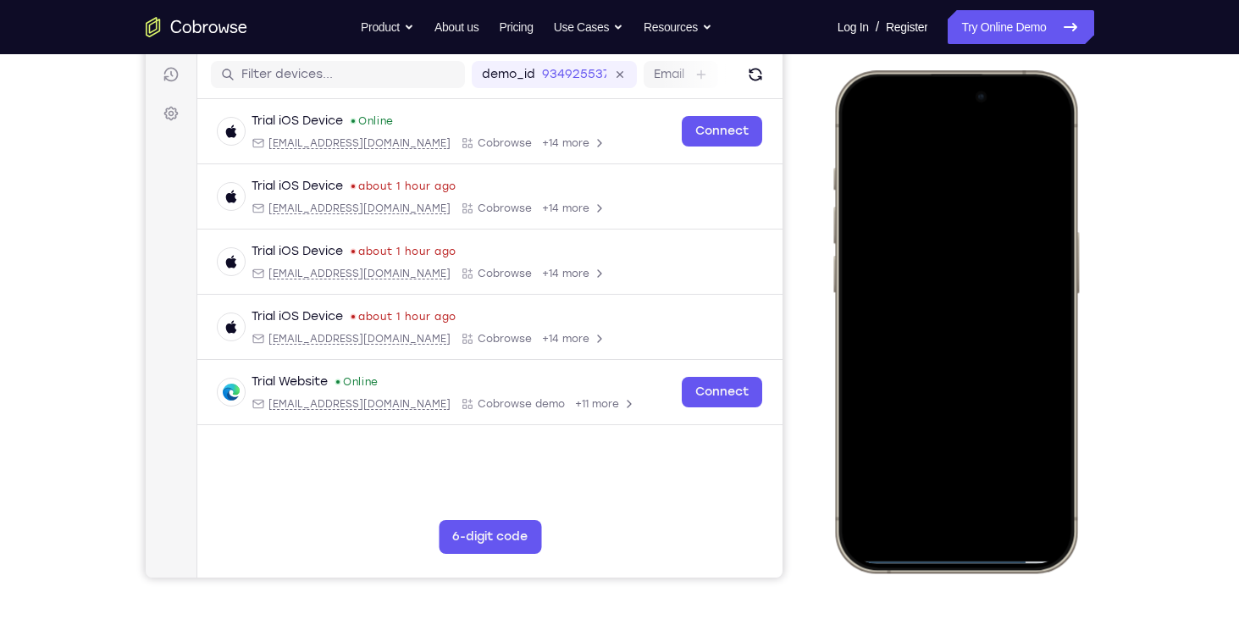
click at [995, 476] on div at bounding box center [955, 322] width 223 height 484
click at [867, 123] on div at bounding box center [955, 322] width 223 height 484
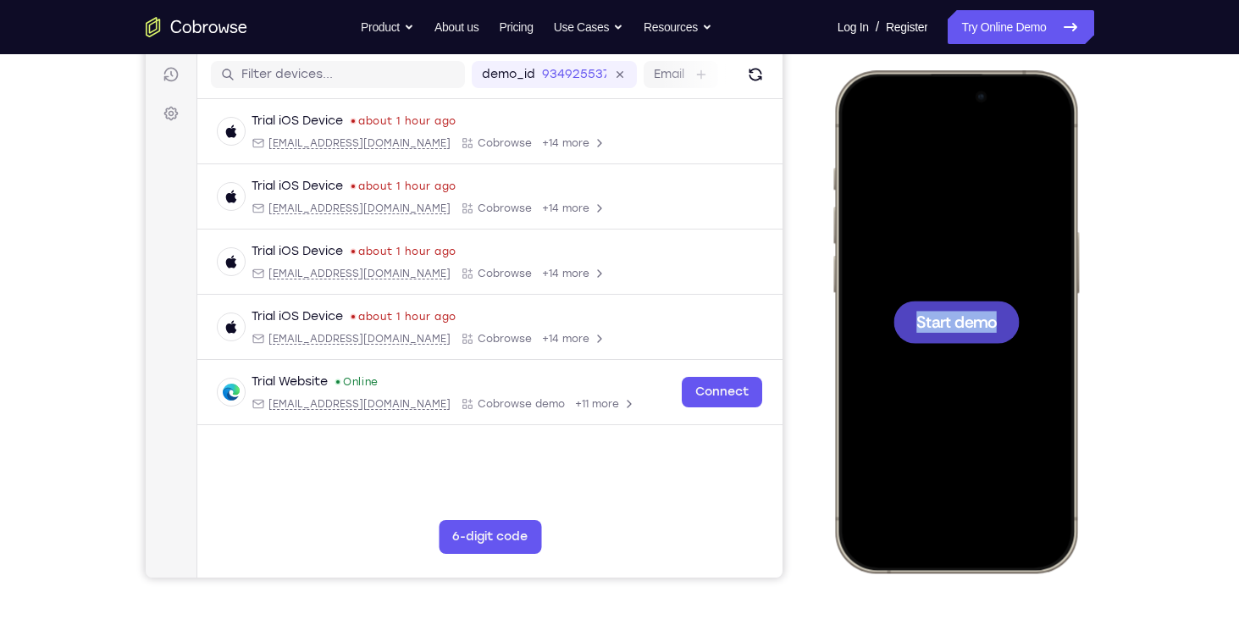
click at [981, 342] on div at bounding box center [956, 322] width 126 height 42
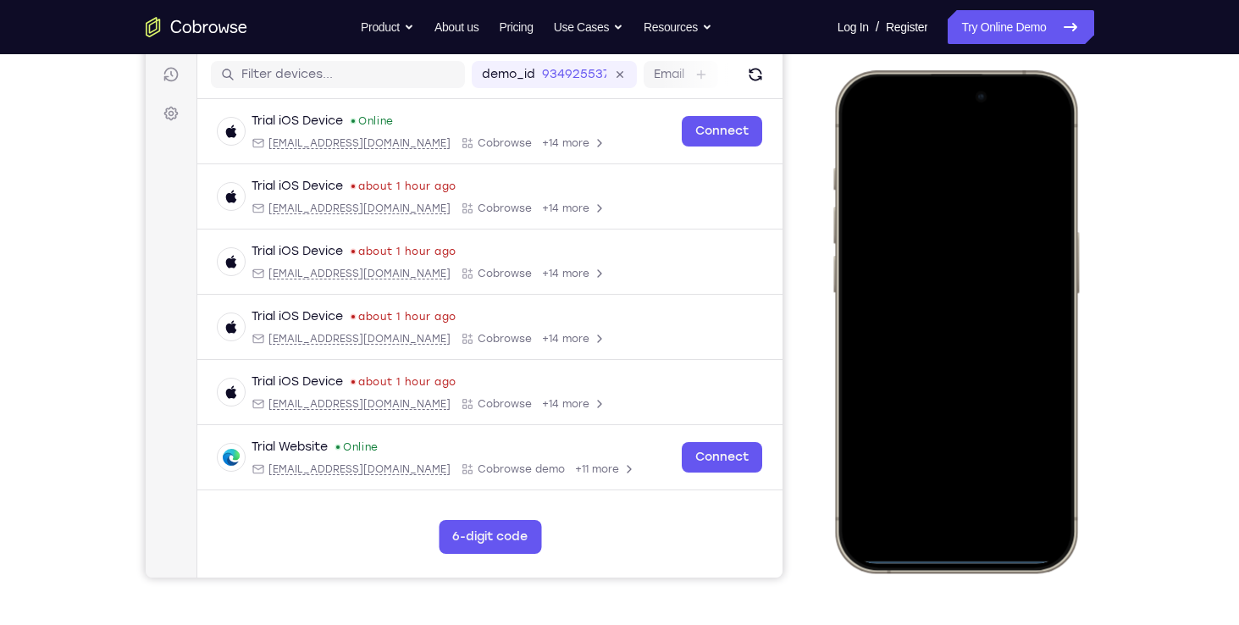
drag, startPoint x: 884, startPoint y: 86, endPoint x: 1001, endPoint y: 651, distance: 576.9
click at [1001, 579] on html "Online web based iOS Simulators and Android Emulators. Run iPhone, iPad, Mobile…" at bounding box center [958, 324] width 254 height 508
drag, startPoint x: 956, startPoint y: 353, endPoint x: 999, endPoint y: 608, distance: 258.6
click at [999, 579] on html "Online web based iOS Simulators and Android Emulators. Run iPhone, iPad, Mobile…" at bounding box center [958, 324] width 254 height 508
click at [1039, 130] on div at bounding box center [955, 322] width 223 height 484
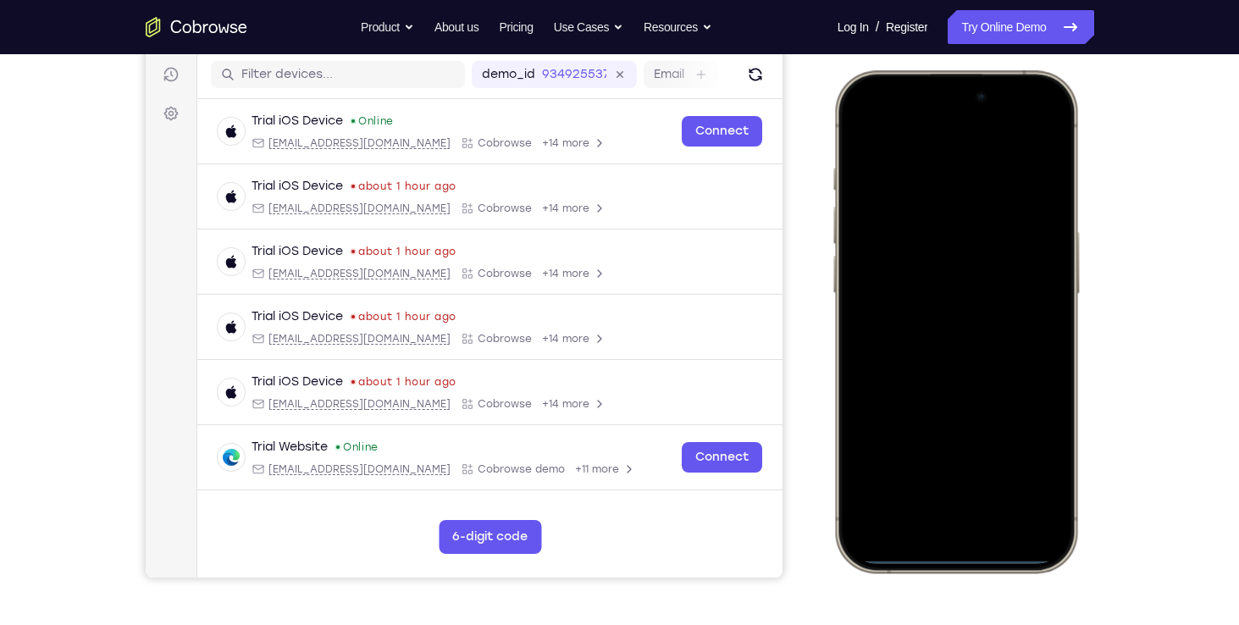
click at [928, 224] on div at bounding box center [955, 322] width 223 height 484
click at [912, 502] on div at bounding box center [955, 322] width 223 height 484
click at [907, 151] on div at bounding box center [955, 322] width 223 height 484
click at [932, 349] on div at bounding box center [955, 322] width 223 height 484
click at [914, 258] on div at bounding box center [955, 322] width 223 height 484
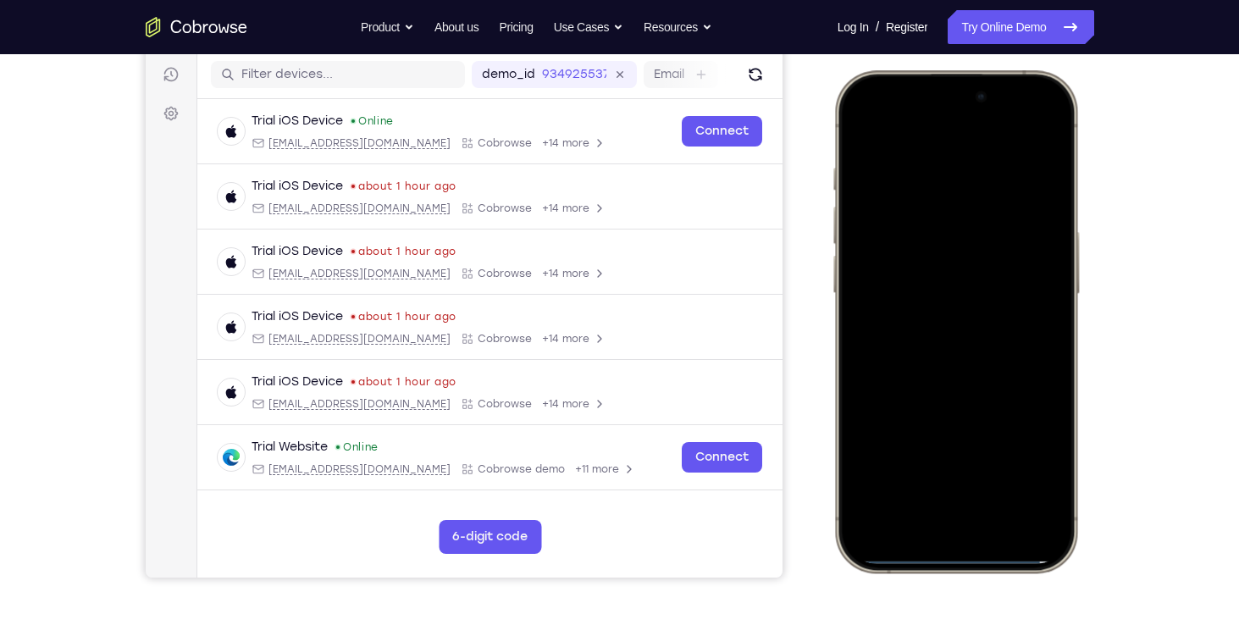
click at [904, 293] on div at bounding box center [955, 322] width 223 height 484
click at [1043, 290] on div at bounding box center [955, 322] width 223 height 484
click at [958, 334] on div at bounding box center [955, 322] width 223 height 484
click at [988, 396] on div at bounding box center [955, 322] width 223 height 484
click at [924, 178] on div at bounding box center [955, 322] width 223 height 484
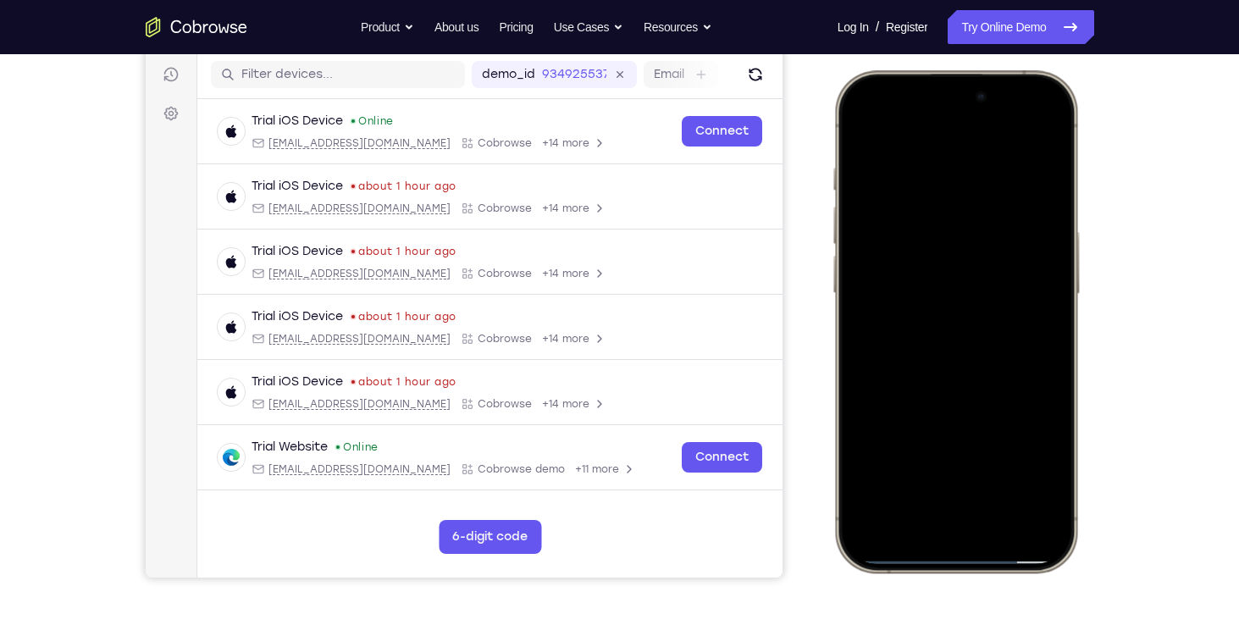
click at [1032, 140] on div at bounding box center [955, 322] width 223 height 484
click at [998, 480] on div at bounding box center [955, 322] width 223 height 484
click at [862, 121] on div at bounding box center [955, 322] width 223 height 484
click at [945, 171] on div at bounding box center [955, 322] width 223 height 484
click at [1041, 141] on div at bounding box center [955, 322] width 223 height 484
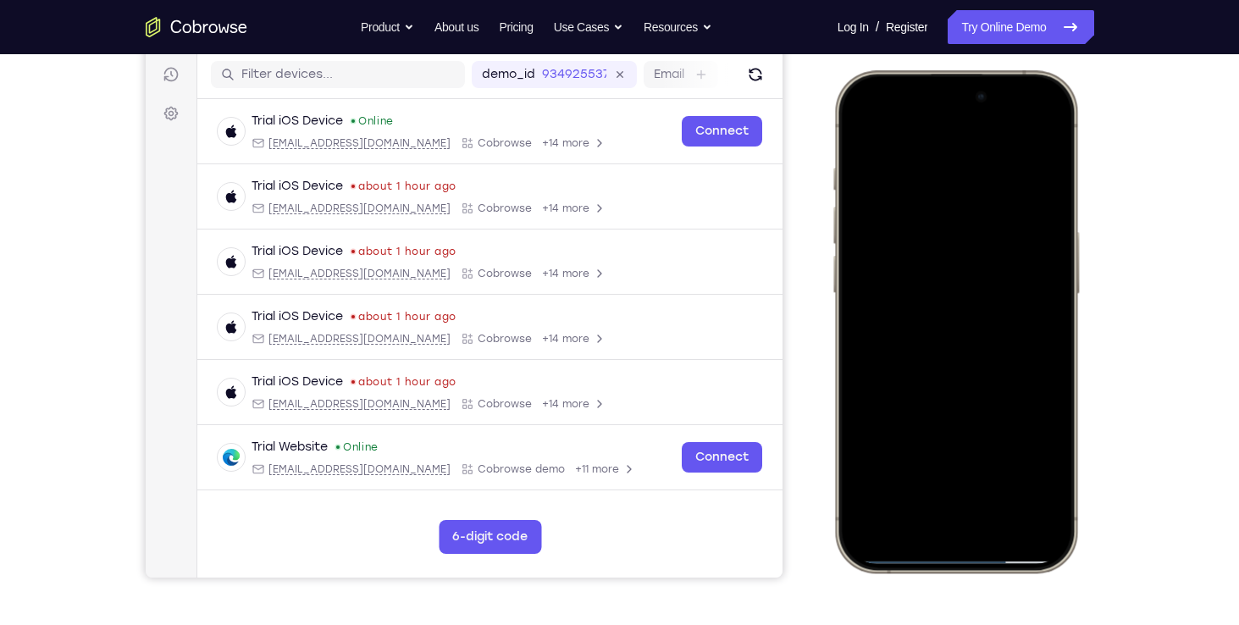
click at [875, 474] on div at bounding box center [955, 322] width 223 height 484
click at [873, 470] on div at bounding box center [955, 322] width 223 height 484
click at [873, 472] on div at bounding box center [955, 322] width 223 height 484
click at [870, 469] on div at bounding box center [955, 322] width 223 height 484
click at [872, 480] on div at bounding box center [955, 322] width 223 height 484
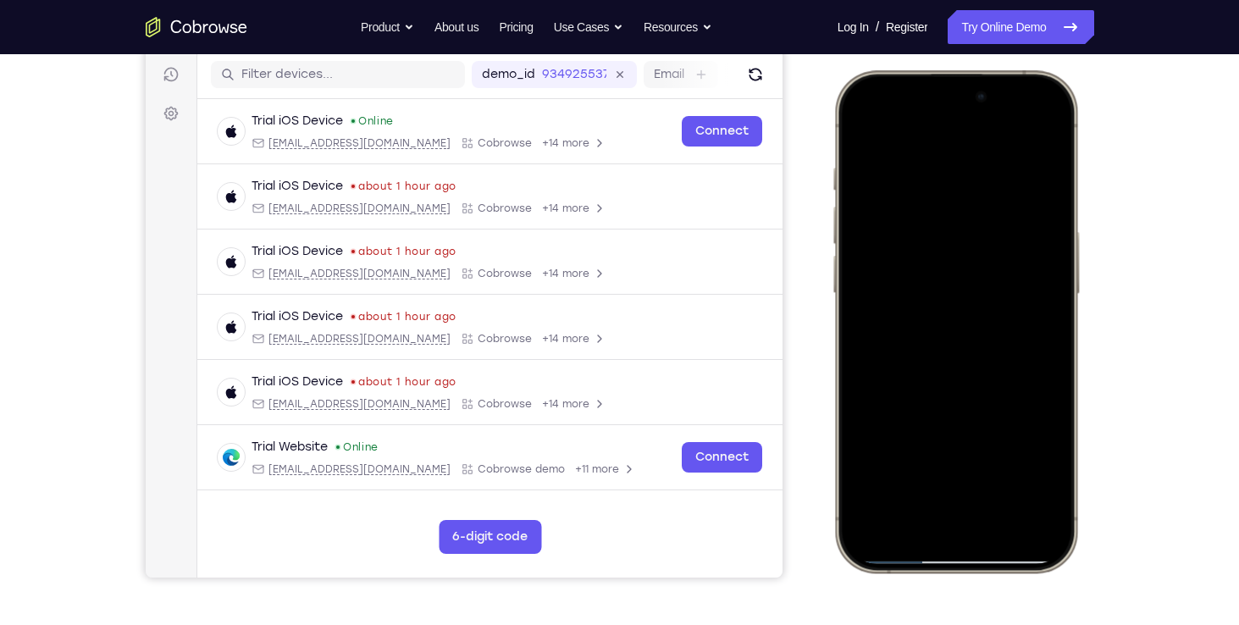
click at [1004, 471] on div at bounding box center [955, 322] width 223 height 484
click at [868, 124] on div at bounding box center [955, 322] width 223 height 484
click at [998, 473] on div at bounding box center [955, 322] width 223 height 484
click at [857, 126] on div at bounding box center [955, 322] width 223 height 484
click at [995, 479] on div at bounding box center [955, 322] width 223 height 484
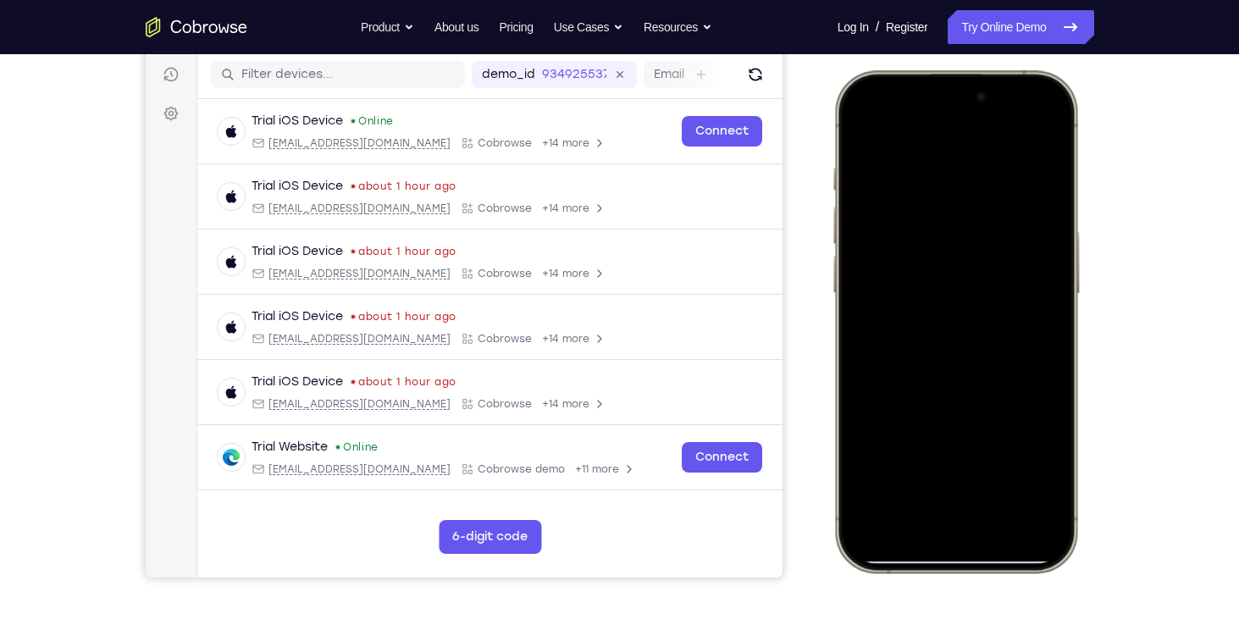
click at [862, 123] on div at bounding box center [955, 322] width 223 height 484
